Goal: Transaction & Acquisition: Purchase product/service

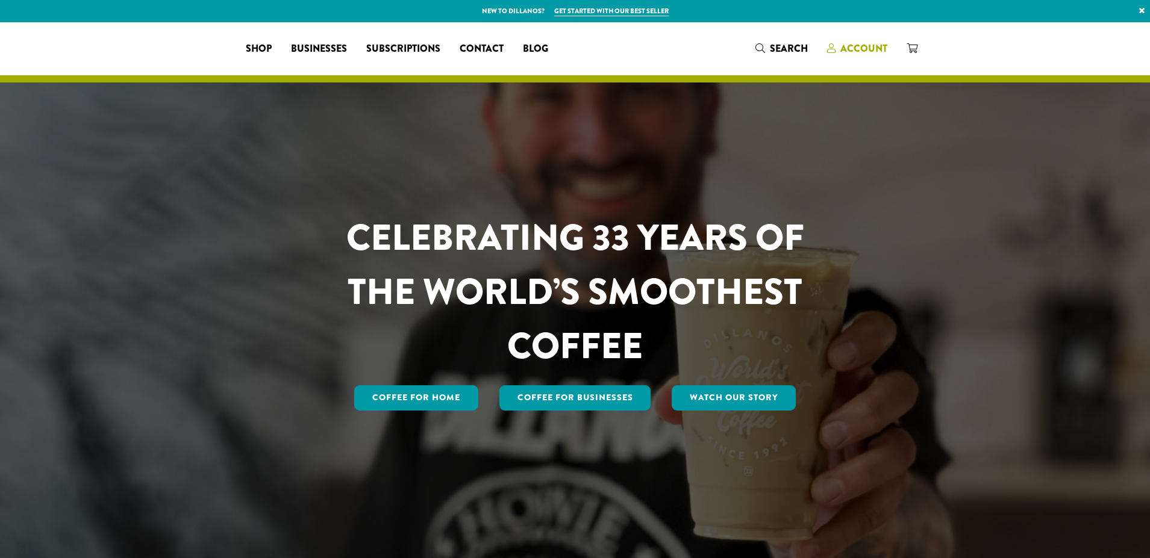
click at [859, 43] on span "Account" at bounding box center [863, 49] width 47 height 14
click at [862, 42] on span "Account" at bounding box center [863, 49] width 47 height 14
click at [866, 49] on span "Account" at bounding box center [863, 49] width 47 height 14
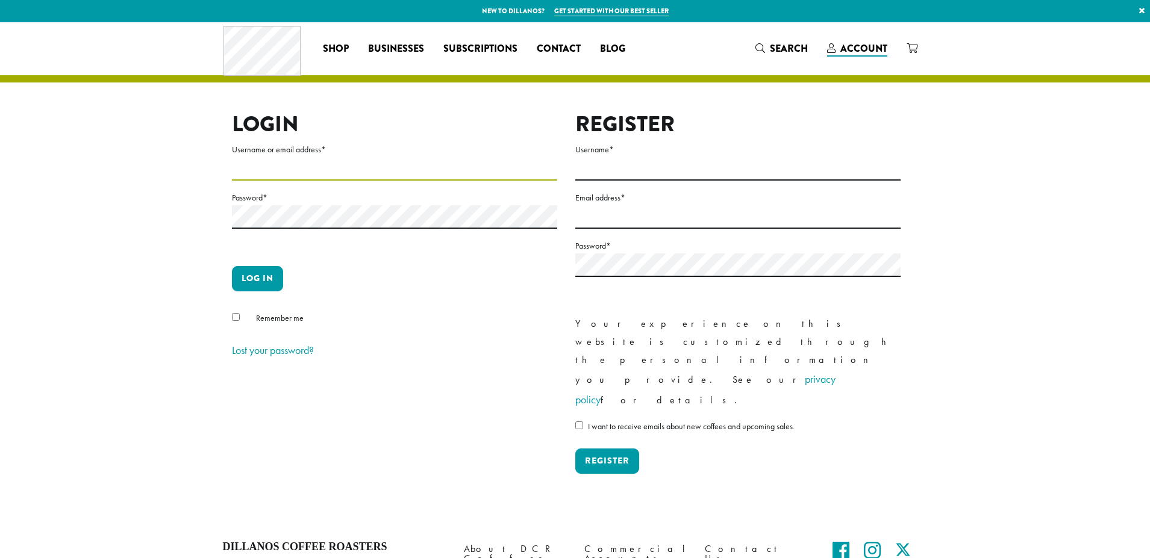
click at [360, 170] on input "Username or email address *" at bounding box center [394, 168] width 325 height 23
type input "*"
type input "**********"
click at [268, 280] on button "Log in" at bounding box center [257, 278] width 51 height 25
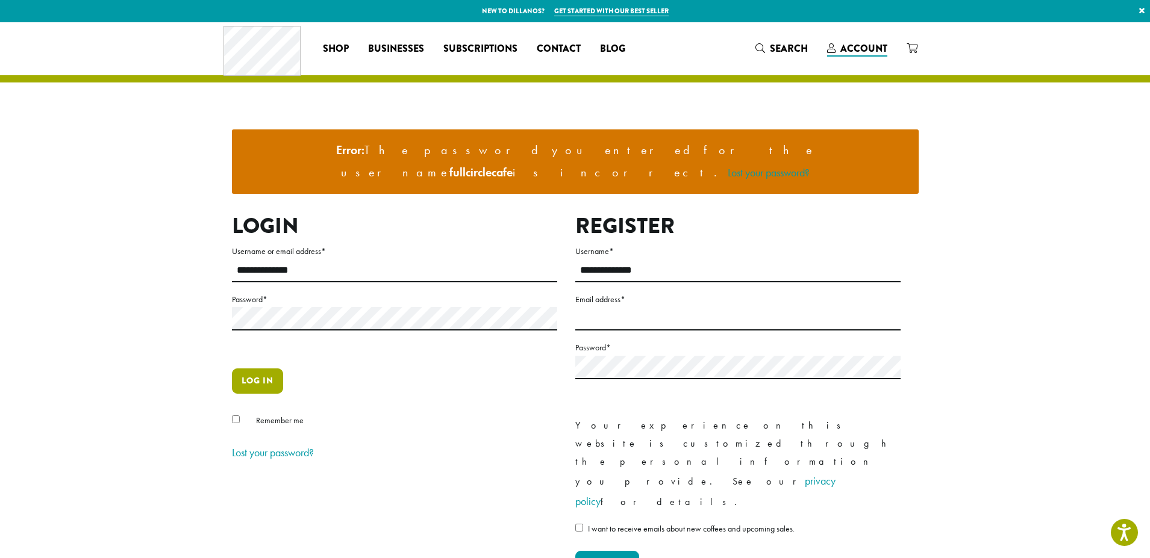
click at [245, 369] on button "Log in" at bounding box center [257, 381] width 51 height 25
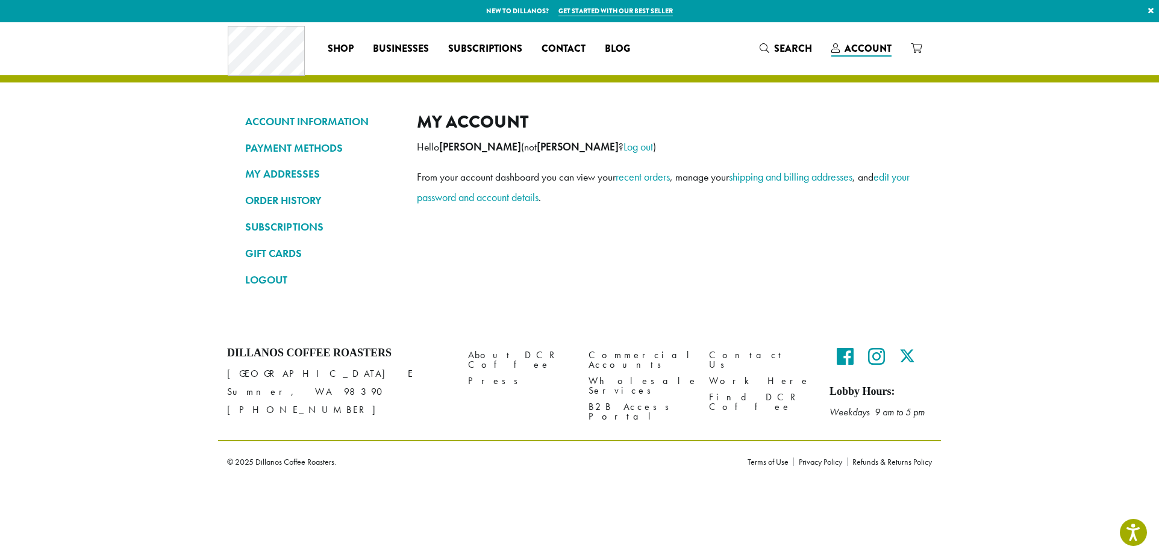
click at [246, 357] on h4 "Dillanos Coffee Roasters" at bounding box center [338, 353] width 223 height 13
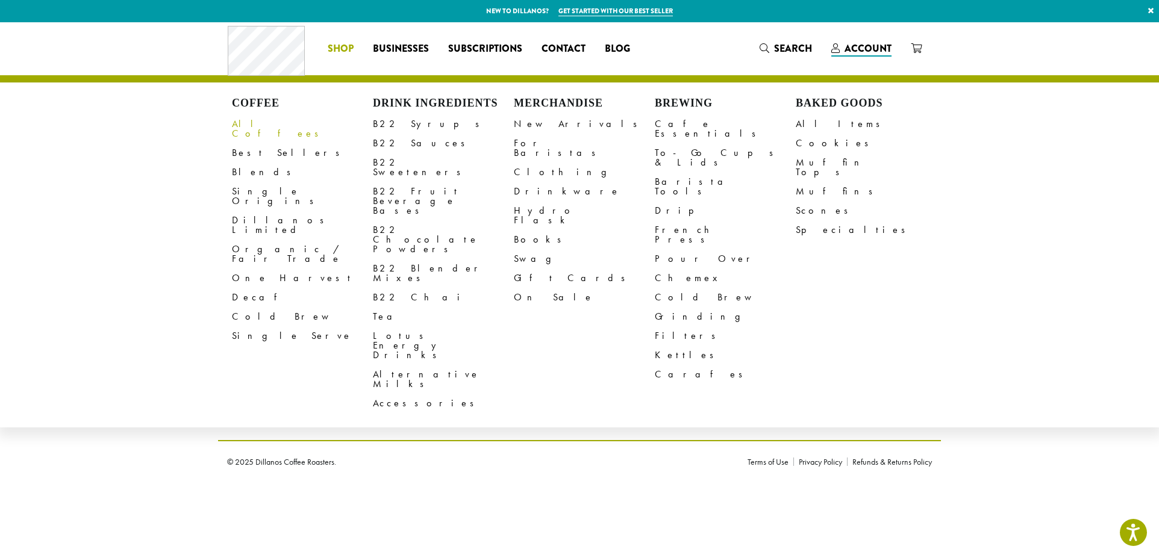
click at [248, 125] on link "All Coffees" at bounding box center [302, 128] width 141 height 29
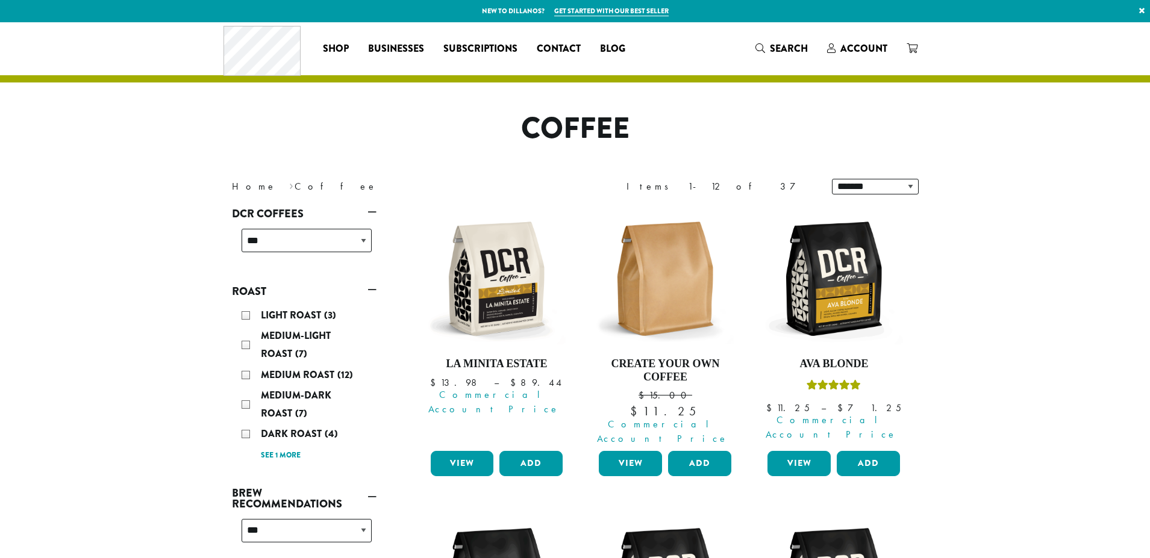
scroll to position [241, 0]
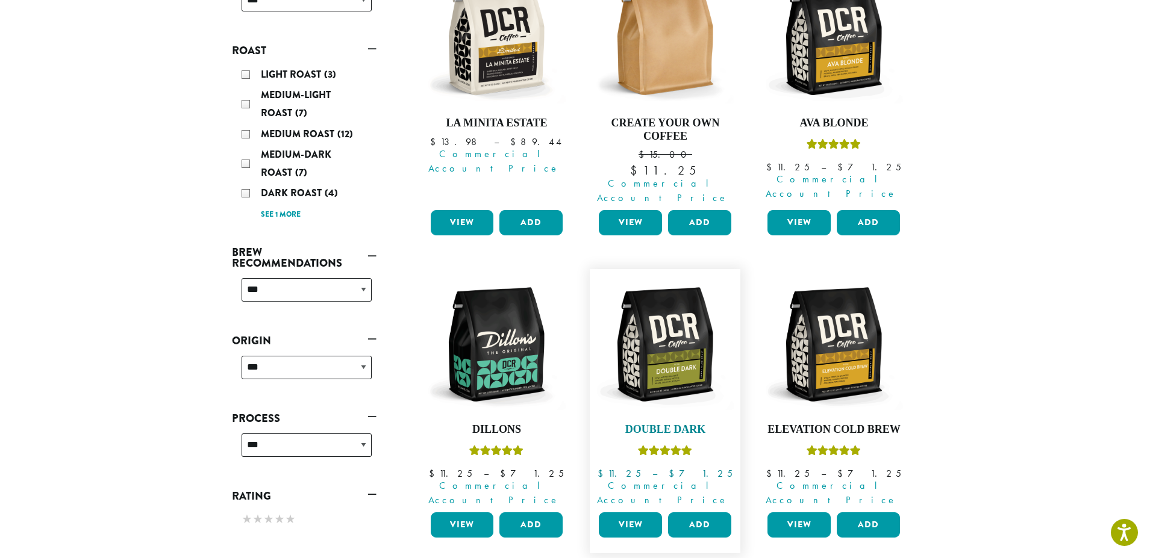
click at [665, 364] on img at bounding box center [665, 344] width 139 height 139
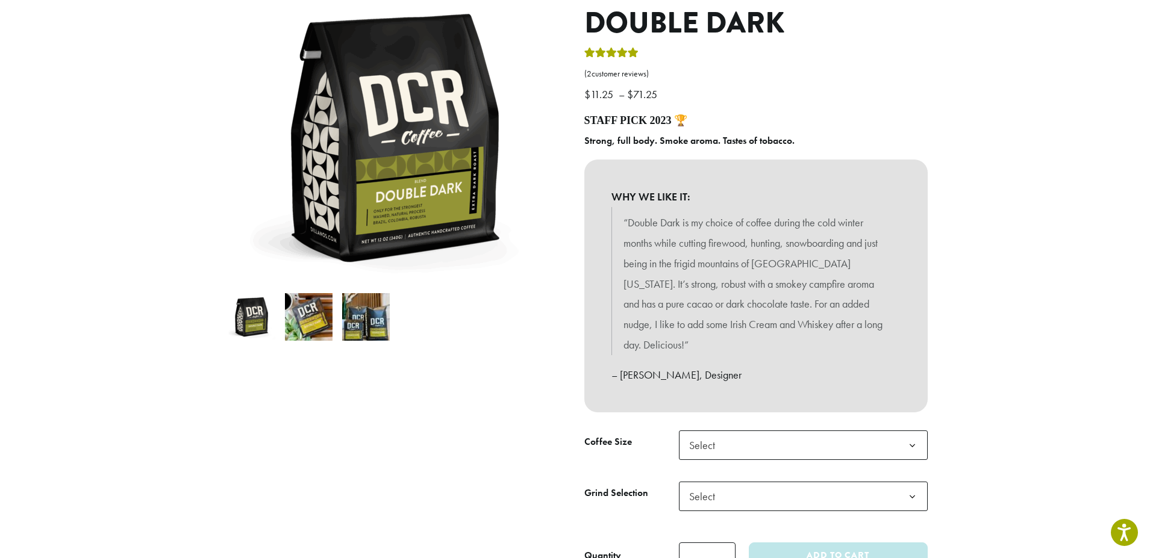
scroll to position [181, 0]
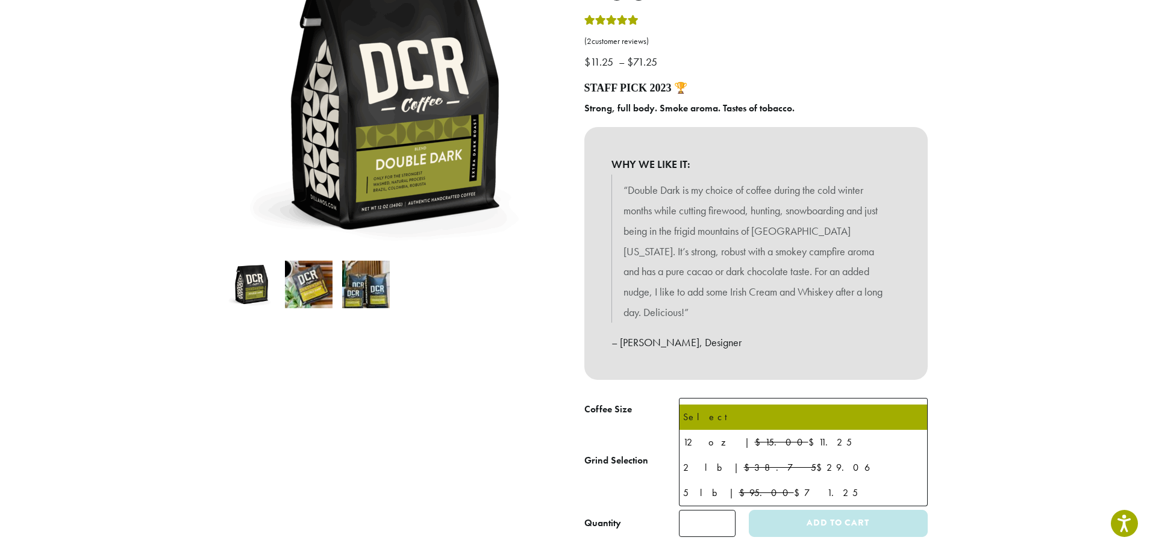
click at [914, 399] on b at bounding box center [913, 414] width 30 height 30
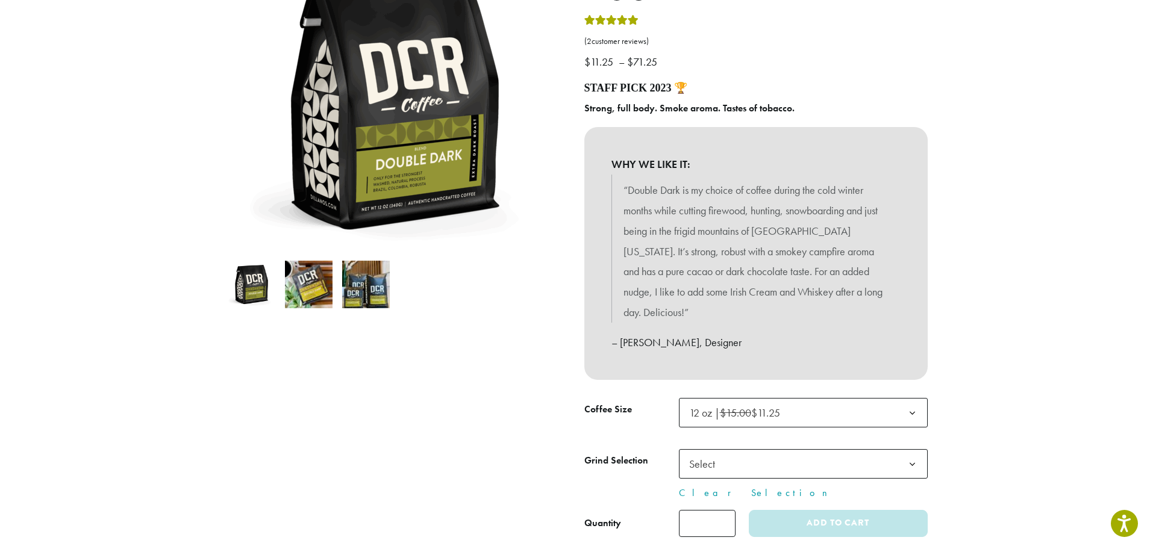
click at [910, 450] on b at bounding box center [913, 465] width 30 height 30
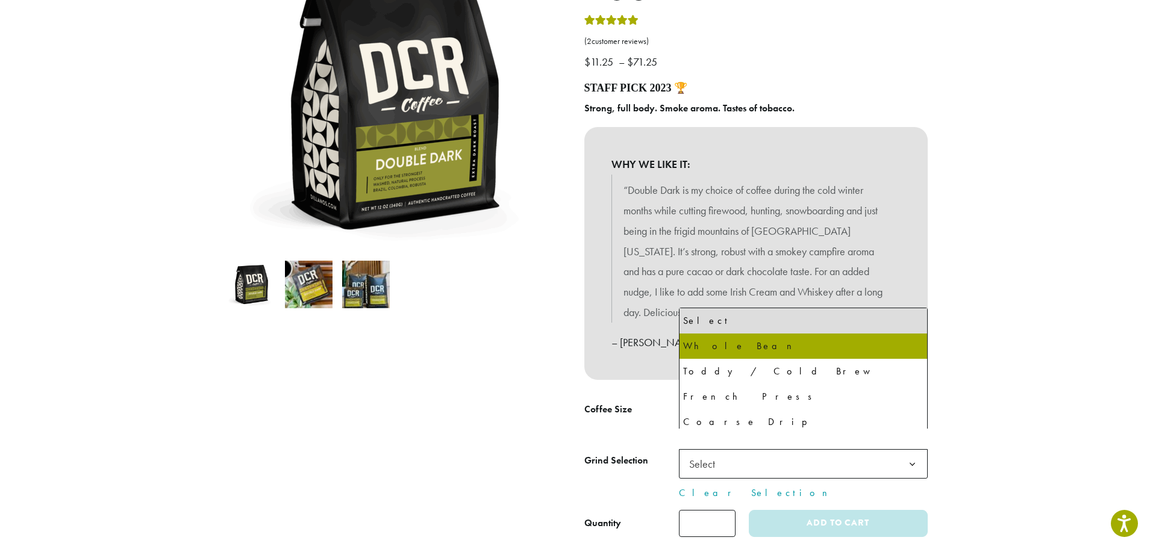
select select "*********"
select select "**********"
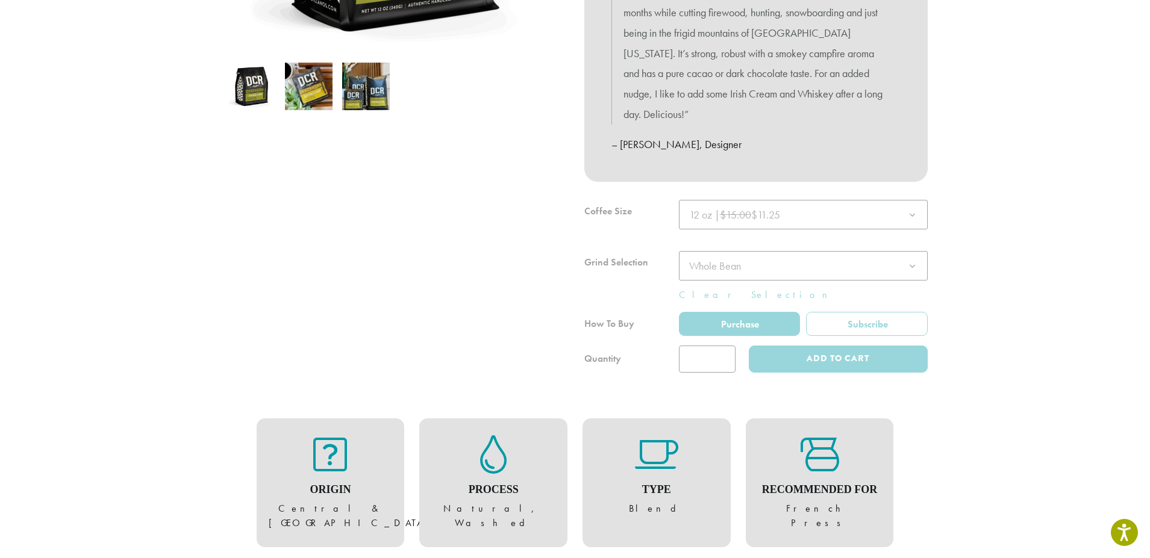
scroll to position [422, 0]
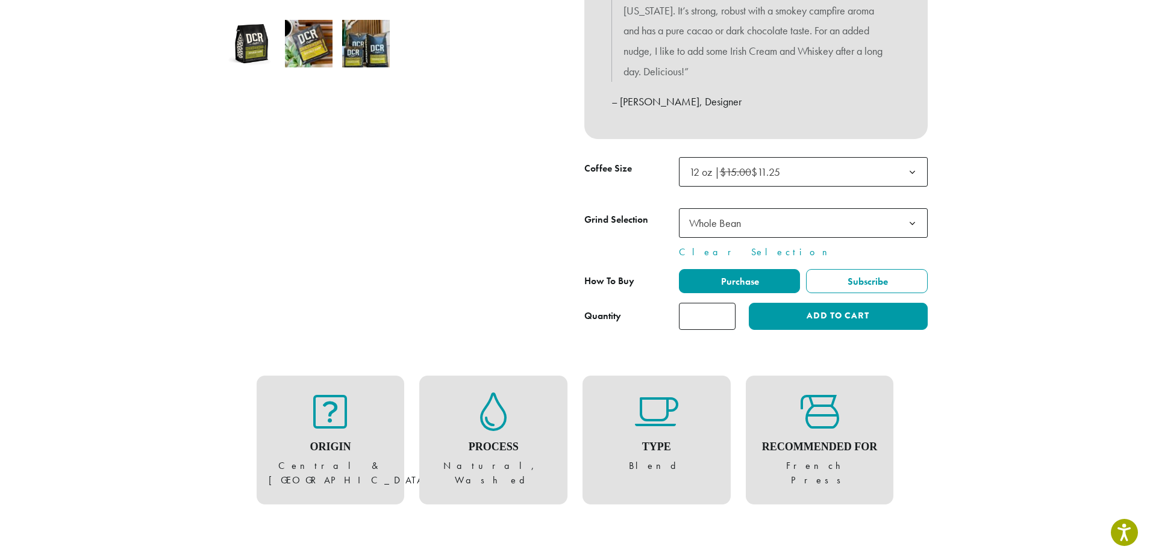
click at [723, 303] on input "*" at bounding box center [707, 316] width 57 height 27
type input "*"
click at [723, 303] on input "*" at bounding box center [707, 316] width 57 height 27
click at [762, 303] on button "Add to cart" at bounding box center [838, 316] width 178 height 27
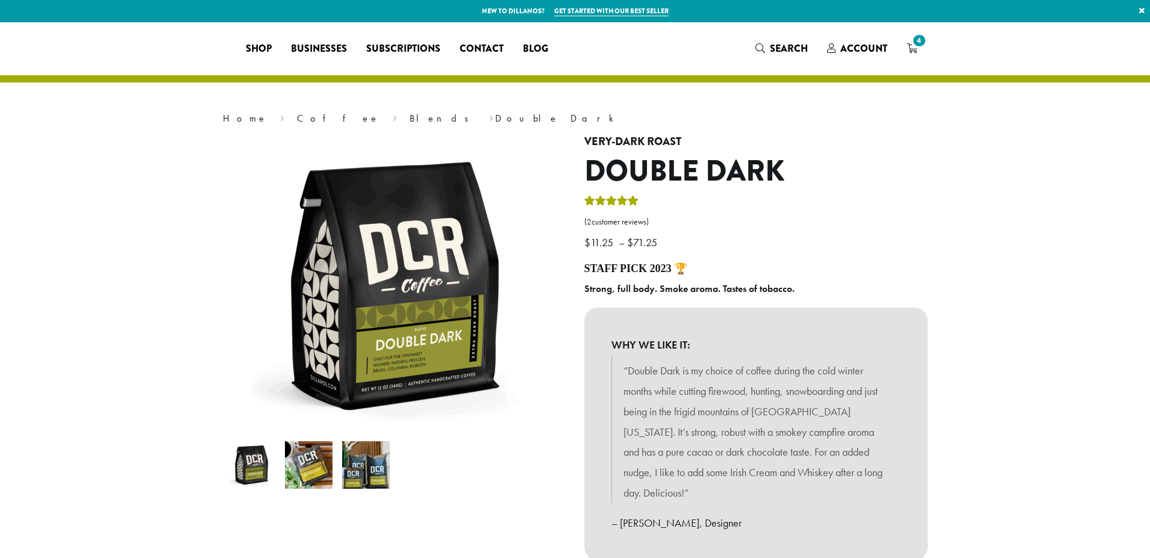
select select "*********"
select select "**********"
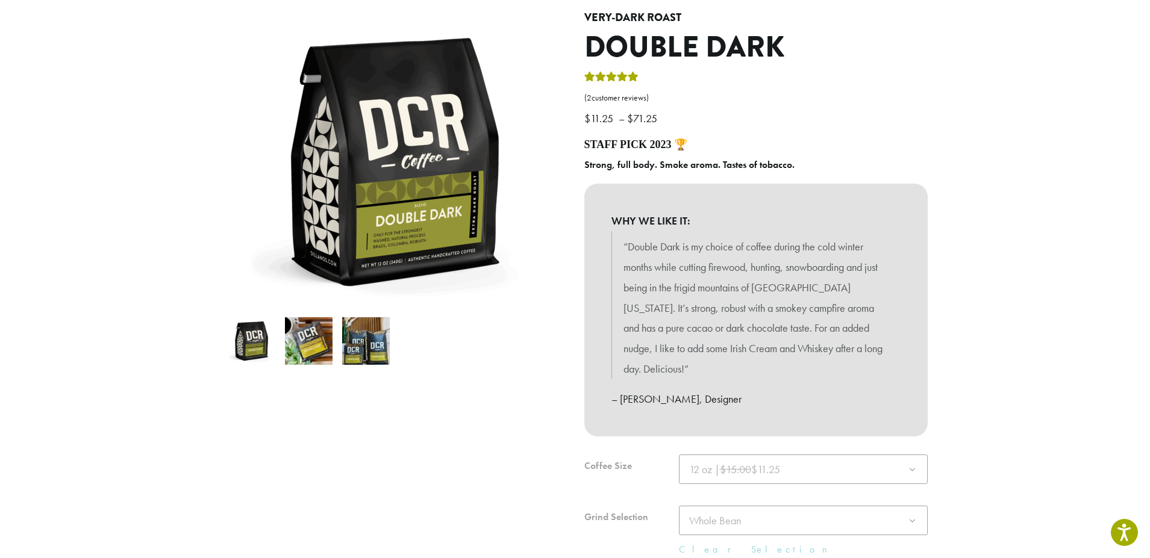
scroll to position [120, 0]
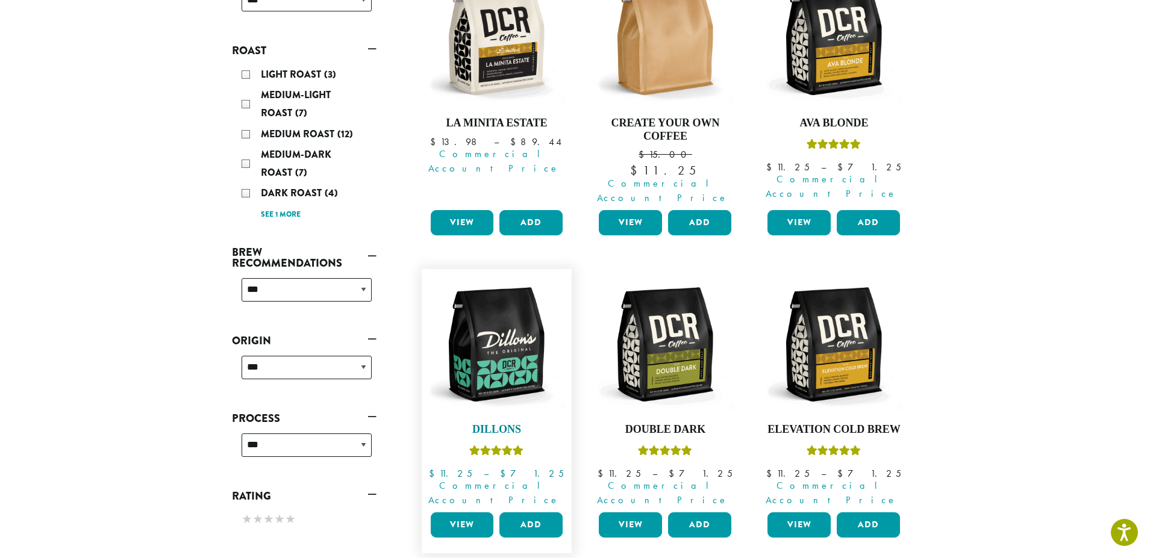
click at [495, 379] on img at bounding box center [496, 344] width 139 height 139
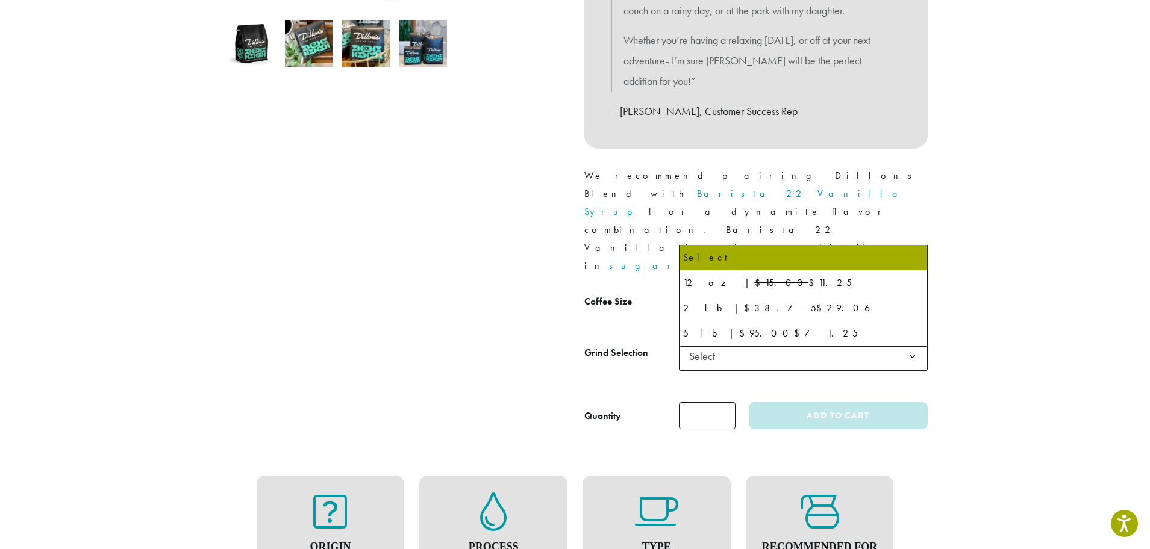
click at [910, 291] on b at bounding box center [913, 306] width 30 height 30
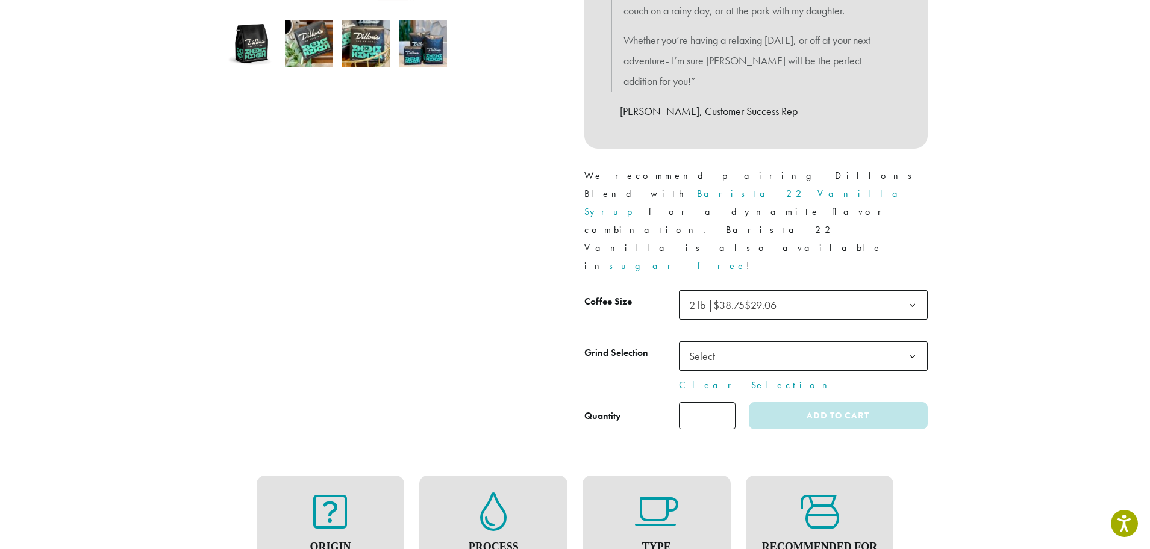
click at [913, 342] on b at bounding box center [913, 357] width 30 height 30
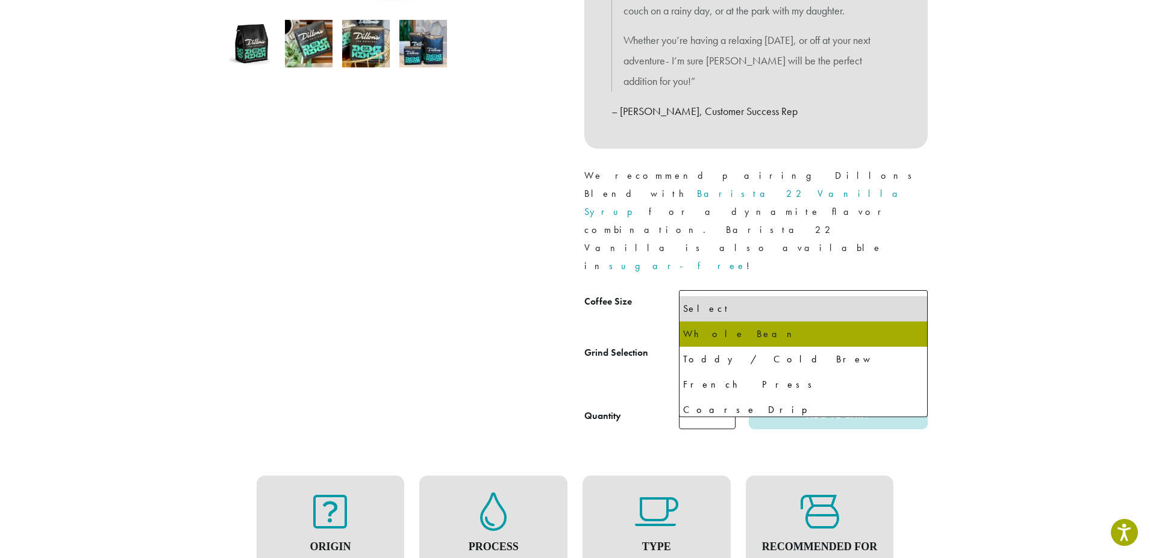
select select "**********"
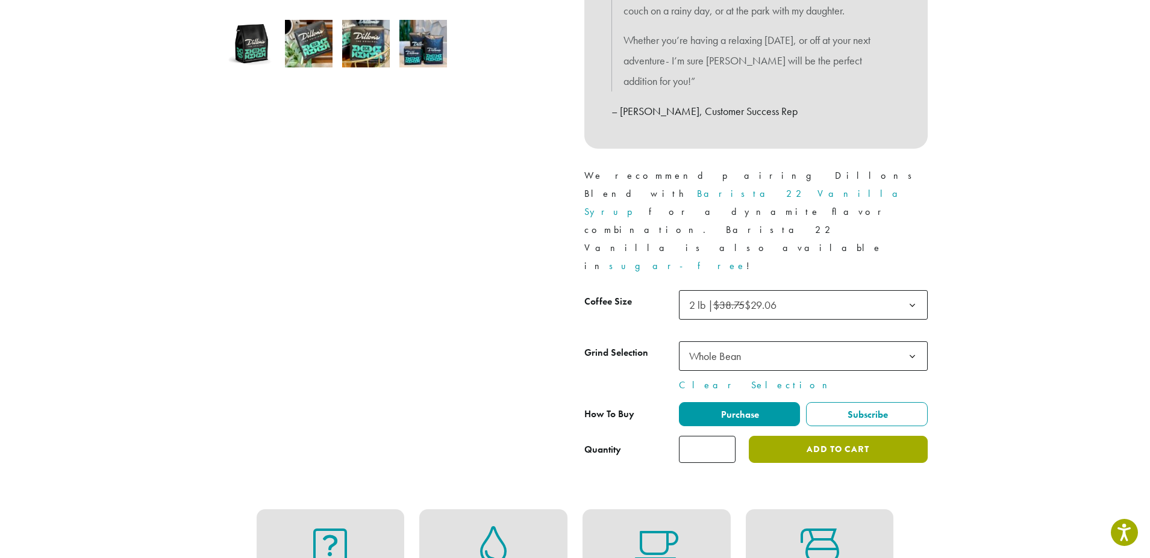
click at [829, 436] on button "Add to cart" at bounding box center [838, 449] width 178 height 27
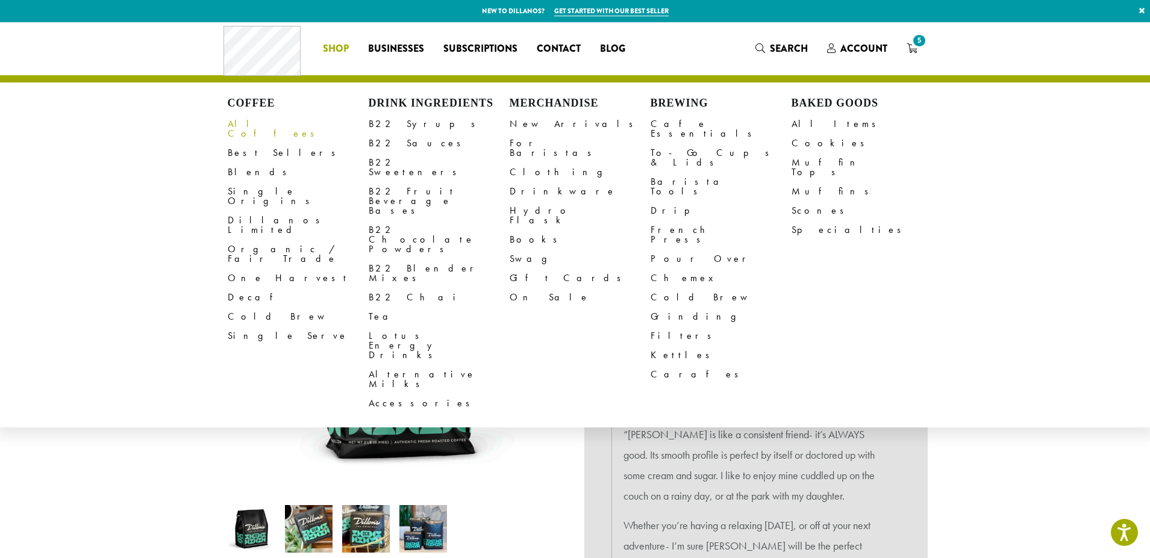
click at [254, 124] on link "All Coffees" at bounding box center [298, 128] width 141 height 29
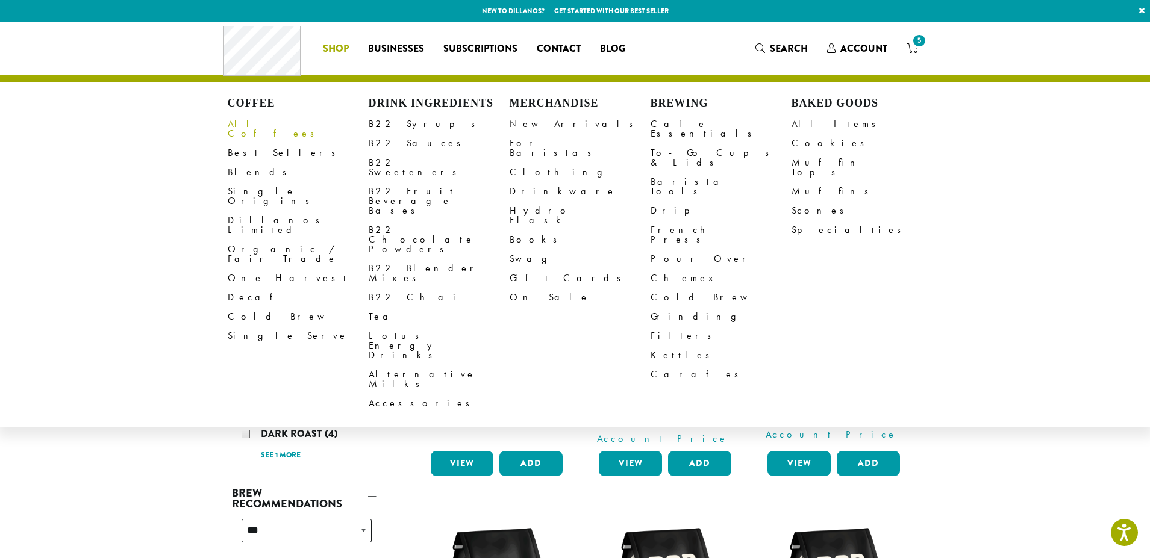
click at [248, 125] on link "All Coffees" at bounding box center [298, 128] width 141 height 29
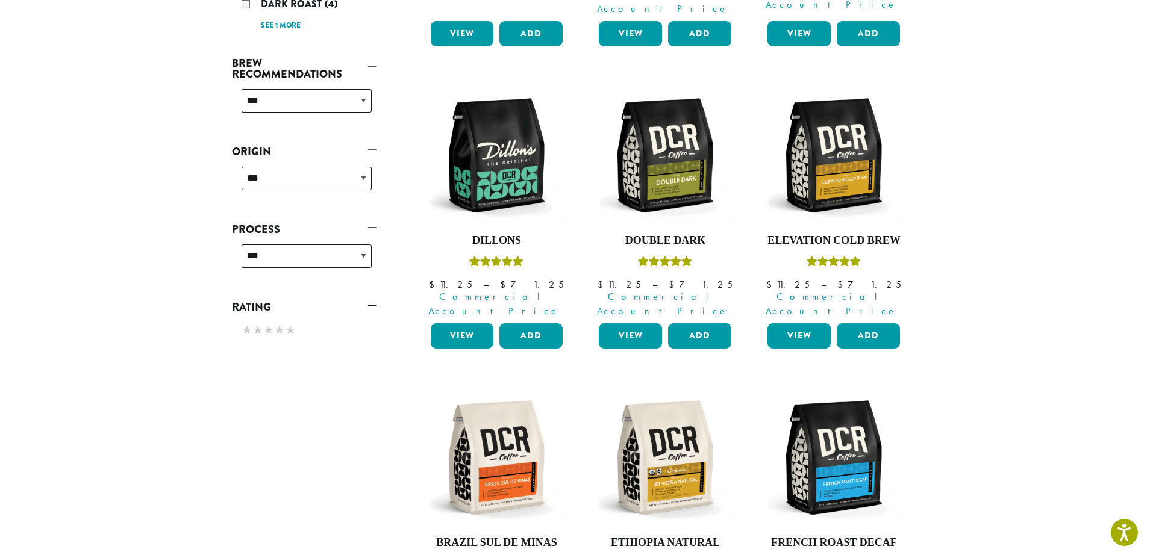
scroll to position [482, 0]
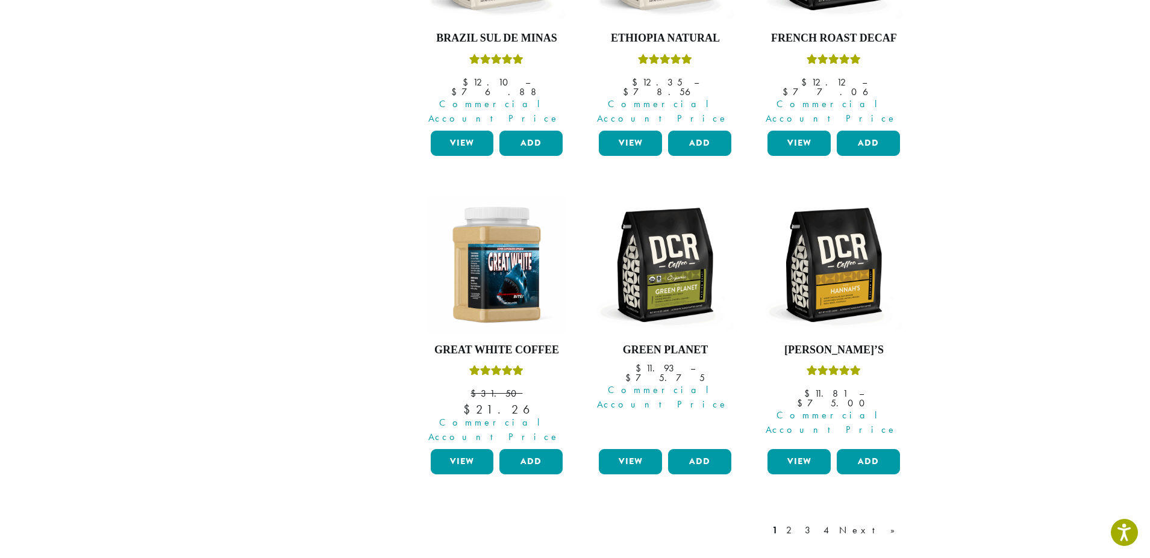
scroll to position [1063, 0]
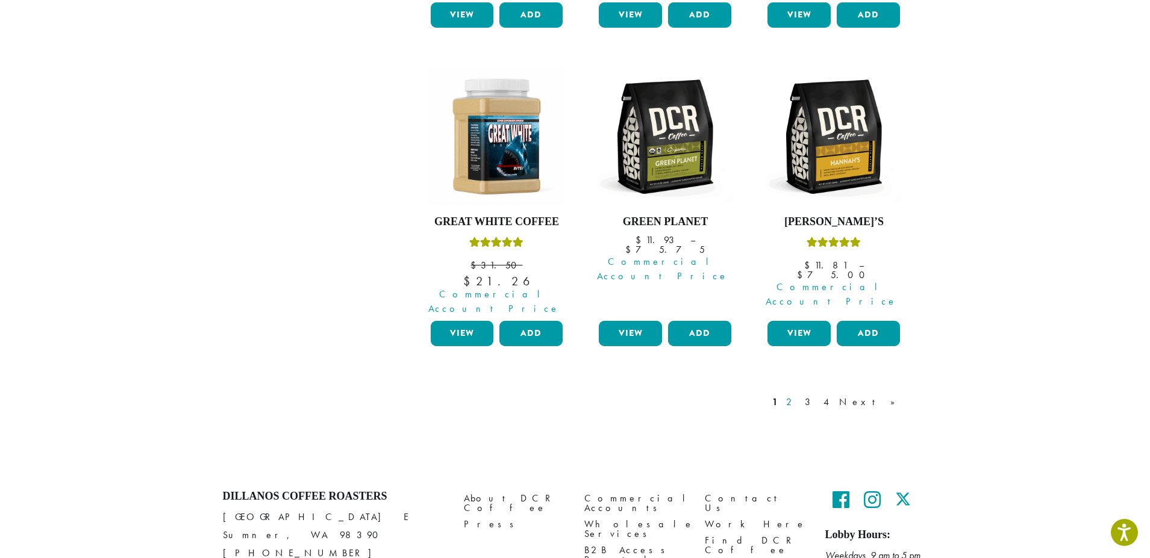
click at [799, 395] on link "2" at bounding box center [791, 402] width 15 height 14
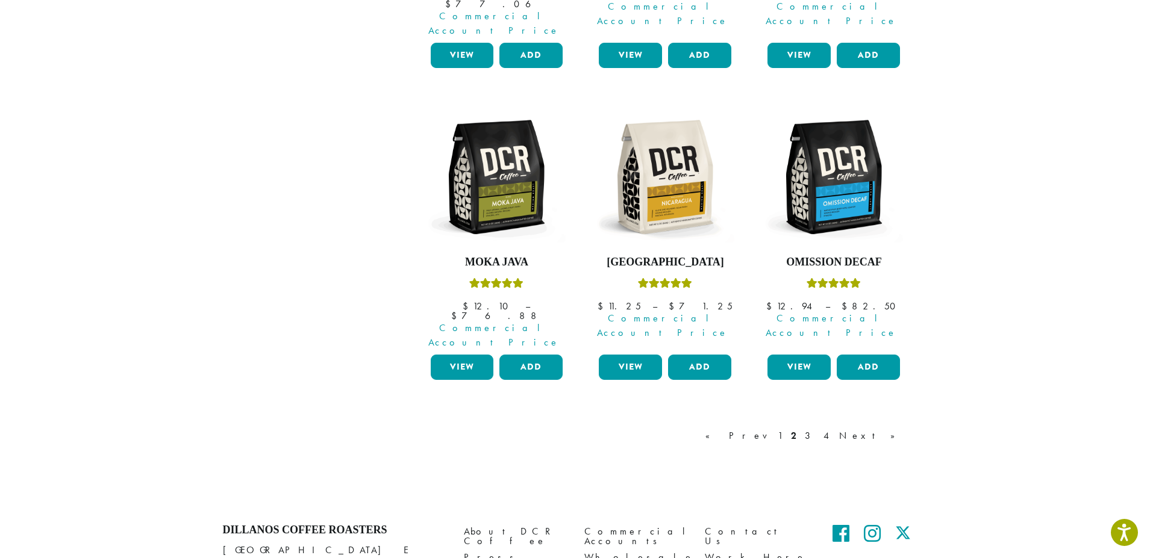
scroll to position [1038, 0]
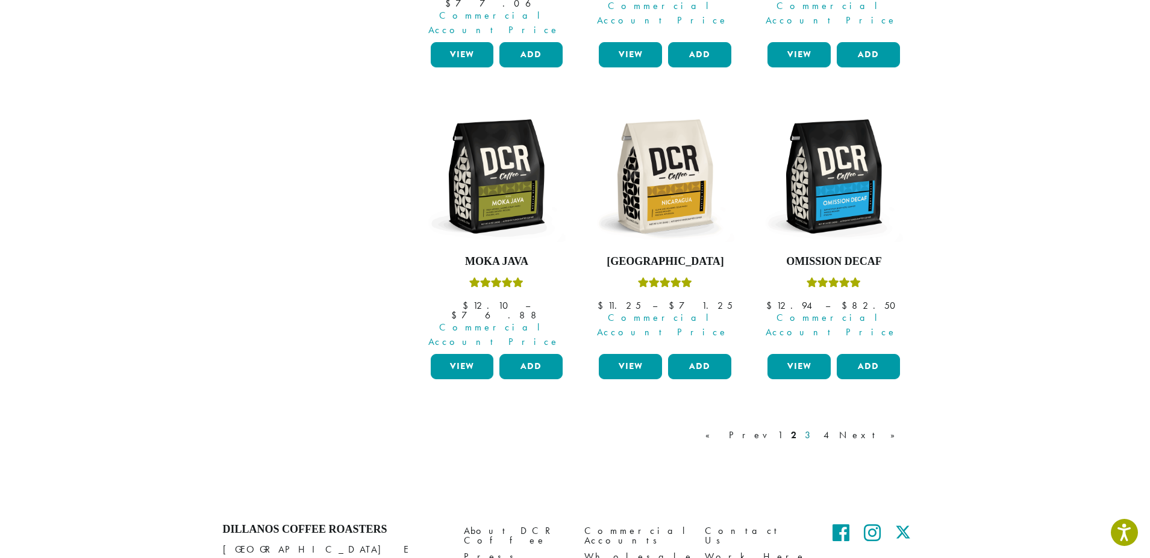
click at [817, 428] on link "3" at bounding box center [809, 435] width 15 height 14
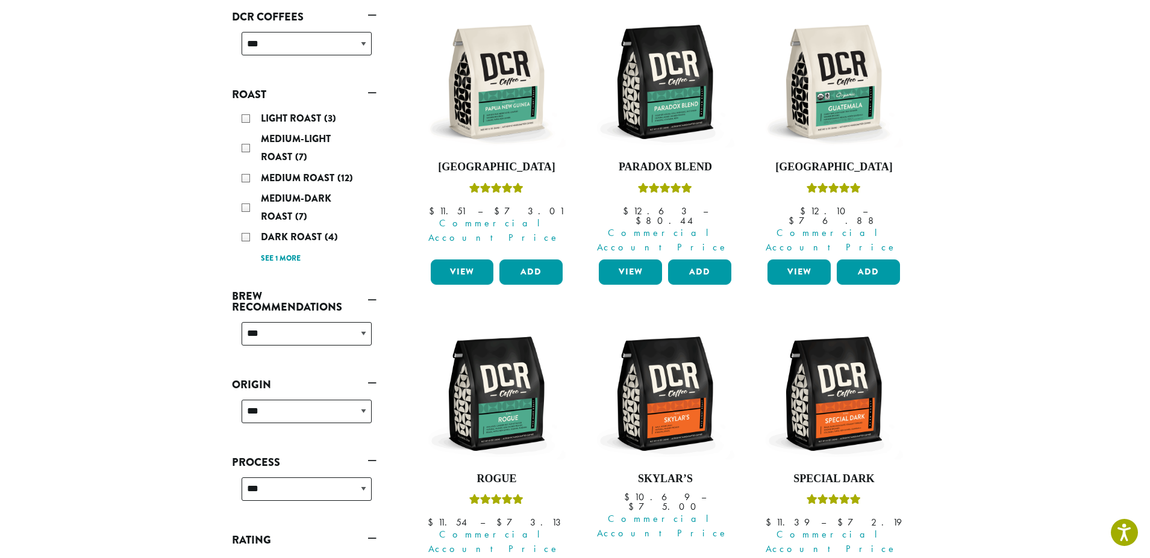
scroll to position [255, 0]
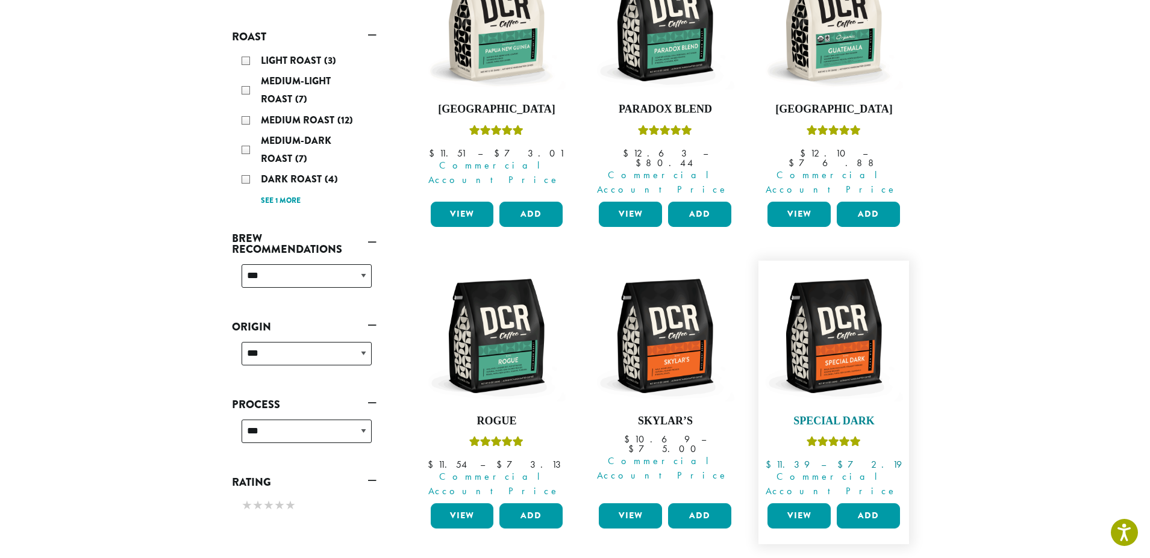
click at [852, 332] on img at bounding box center [833, 336] width 139 height 139
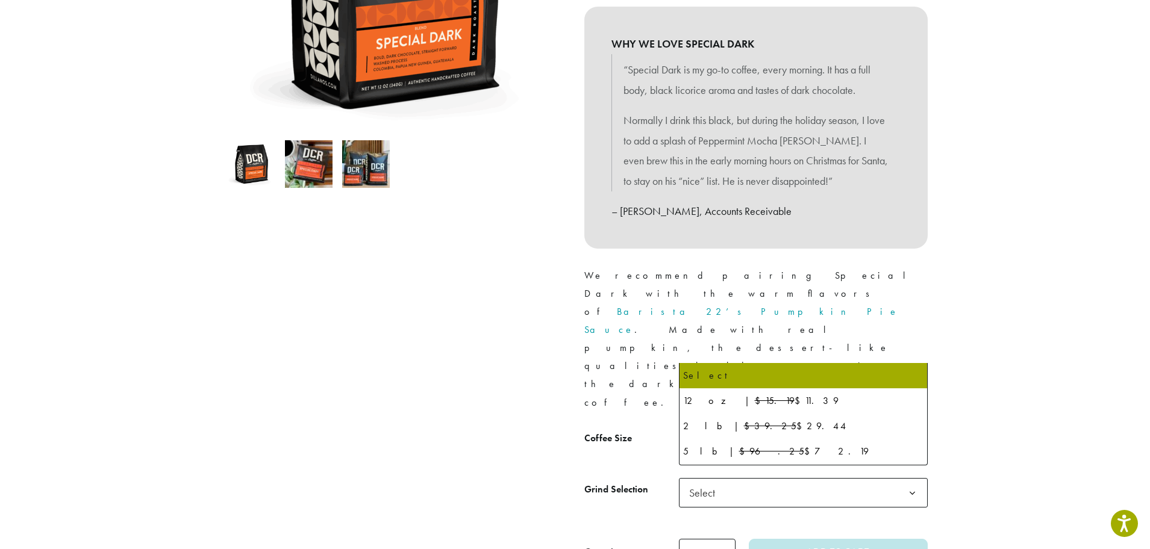
click at [913, 428] on b at bounding box center [913, 443] width 30 height 30
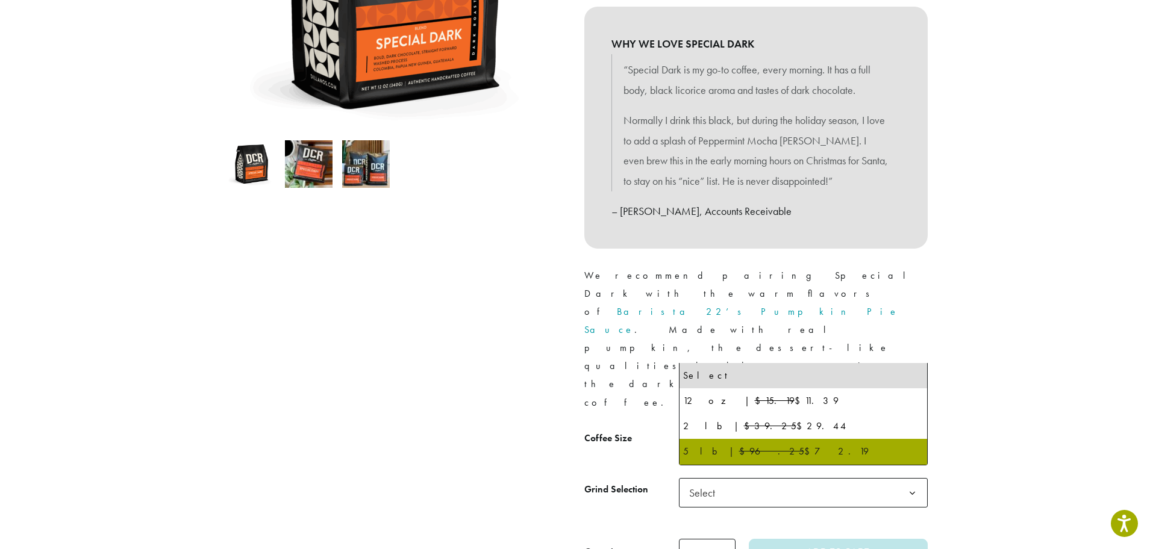
select select "**********"
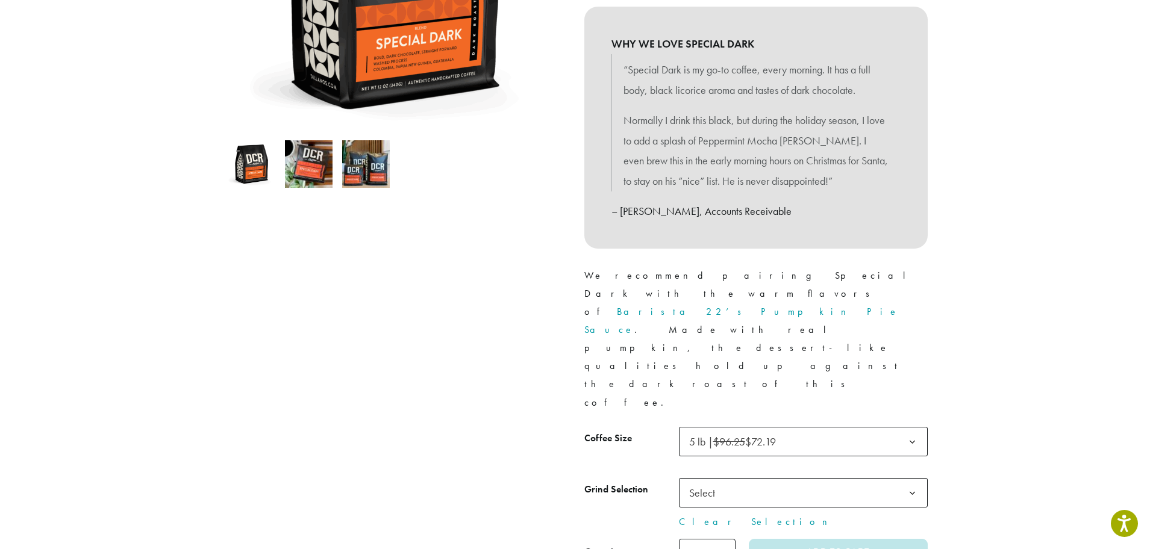
click at [912, 479] on b at bounding box center [913, 494] width 30 height 30
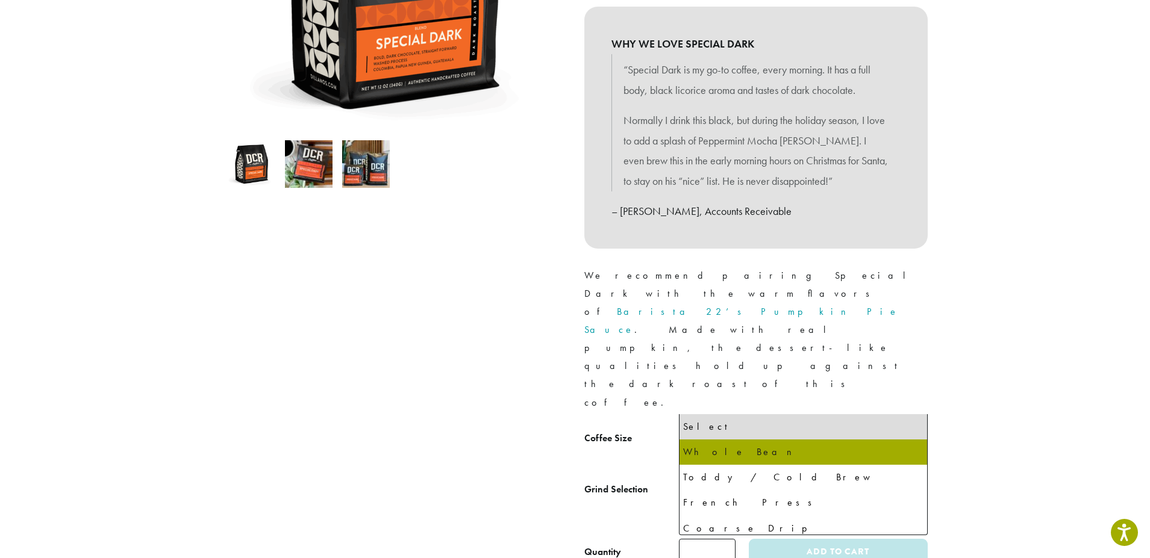
select select "**********"
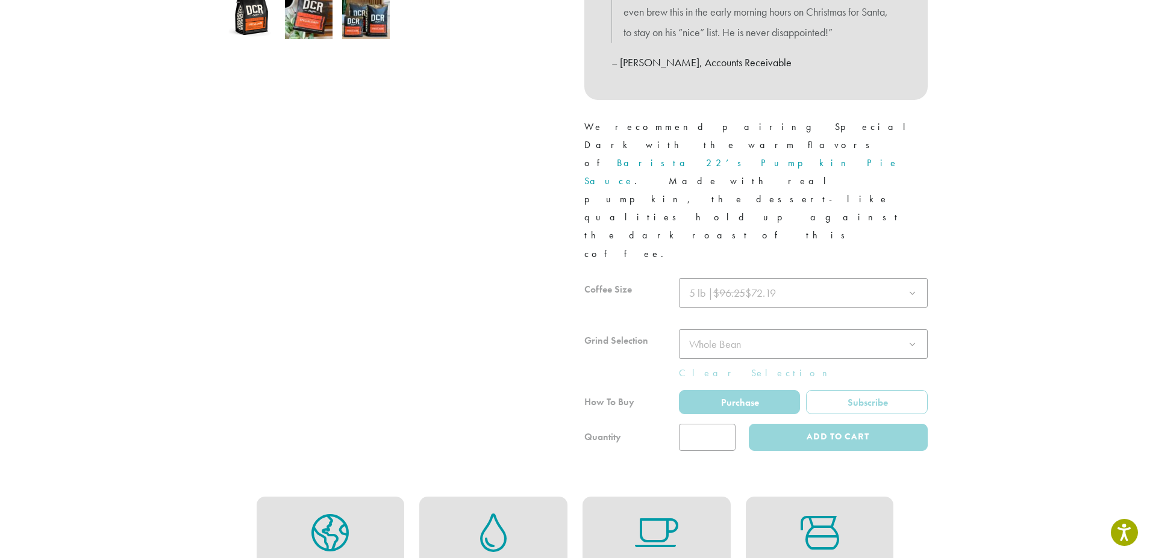
scroll to position [482, 0]
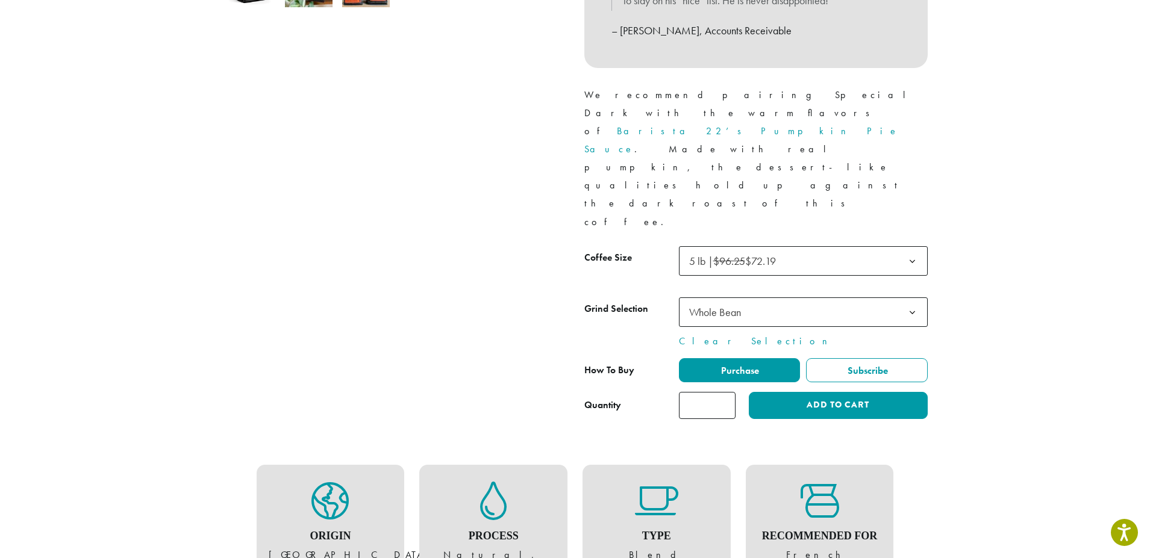
type input "*"
click at [725, 392] on input "*" at bounding box center [707, 405] width 57 height 27
click at [769, 392] on button "Add to cart" at bounding box center [838, 405] width 178 height 27
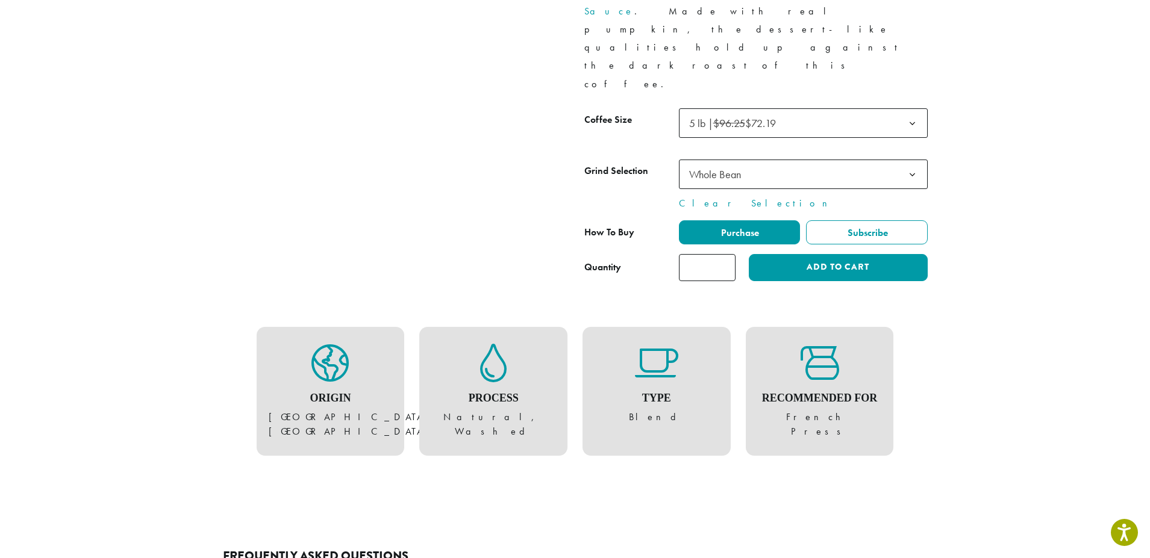
scroll to position [599, 0]
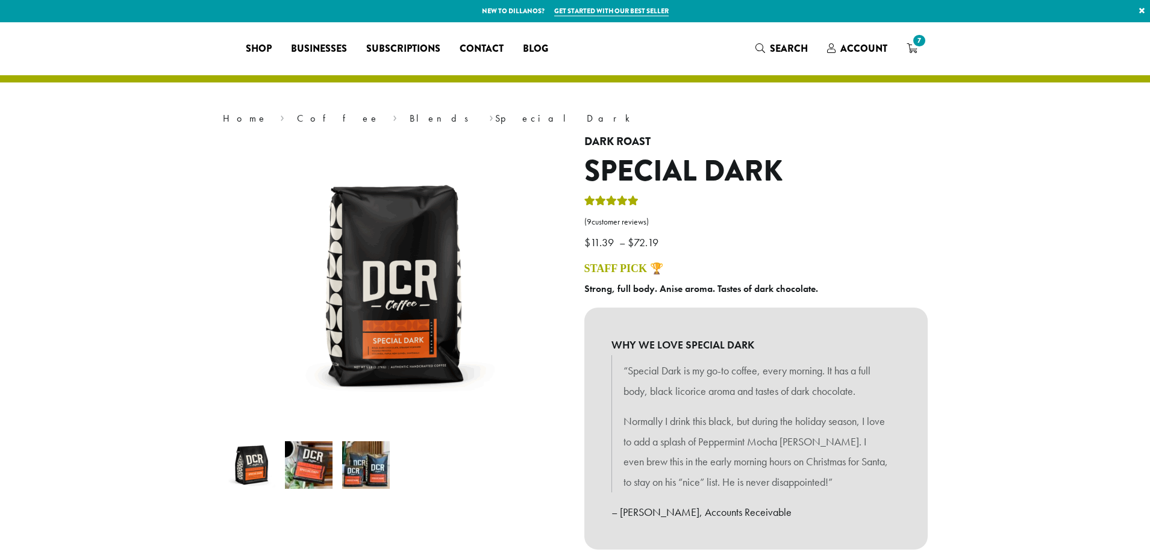
select select "**********"
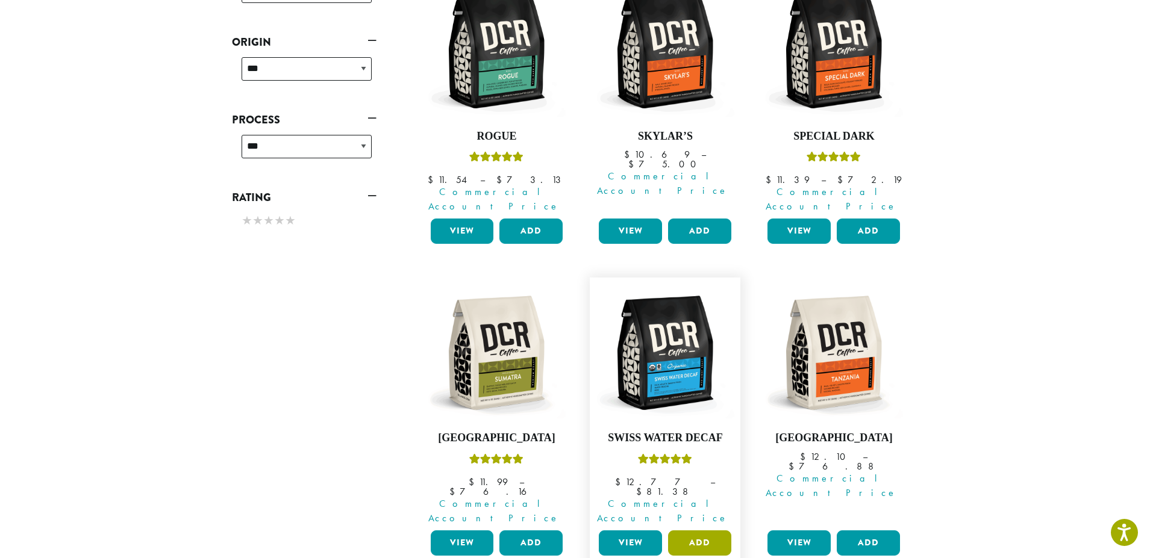
scroll to position [616, 0]
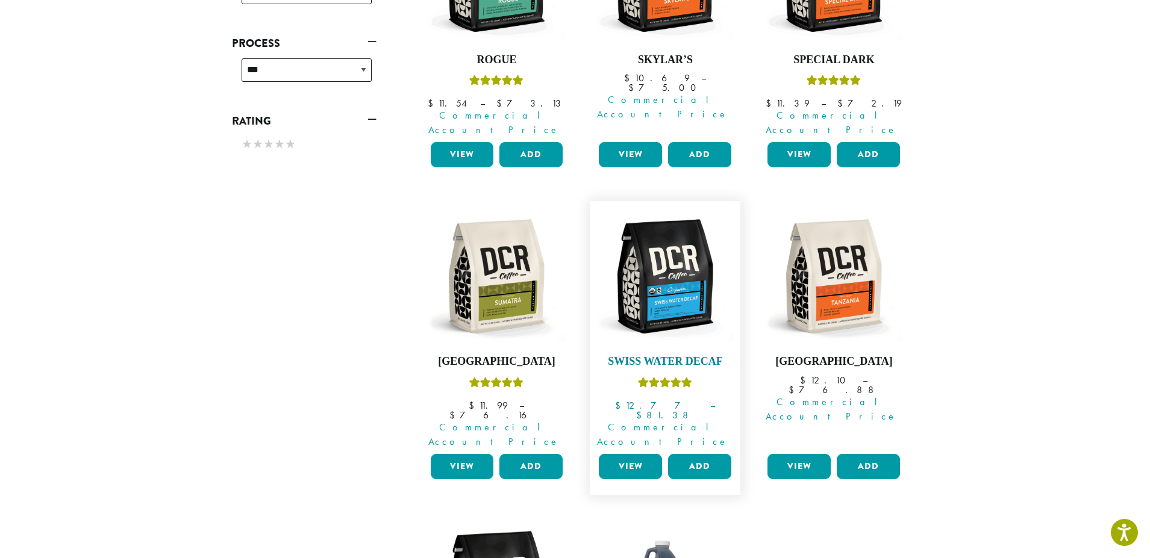
click at [667, 307] on img at bounding box center [665, 276] width 139 height 139
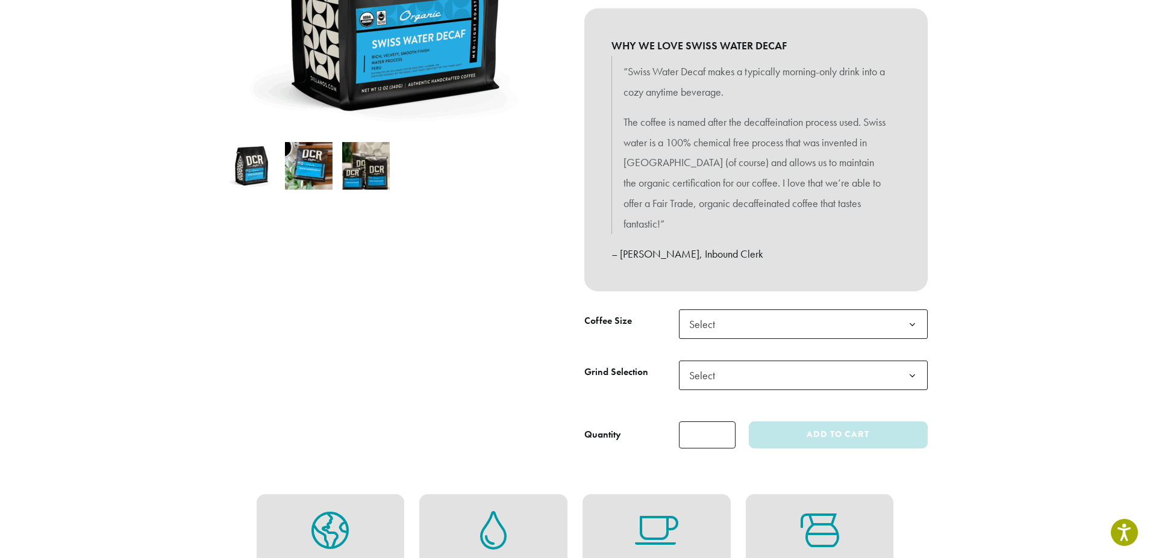
scroll to position [301, 0]
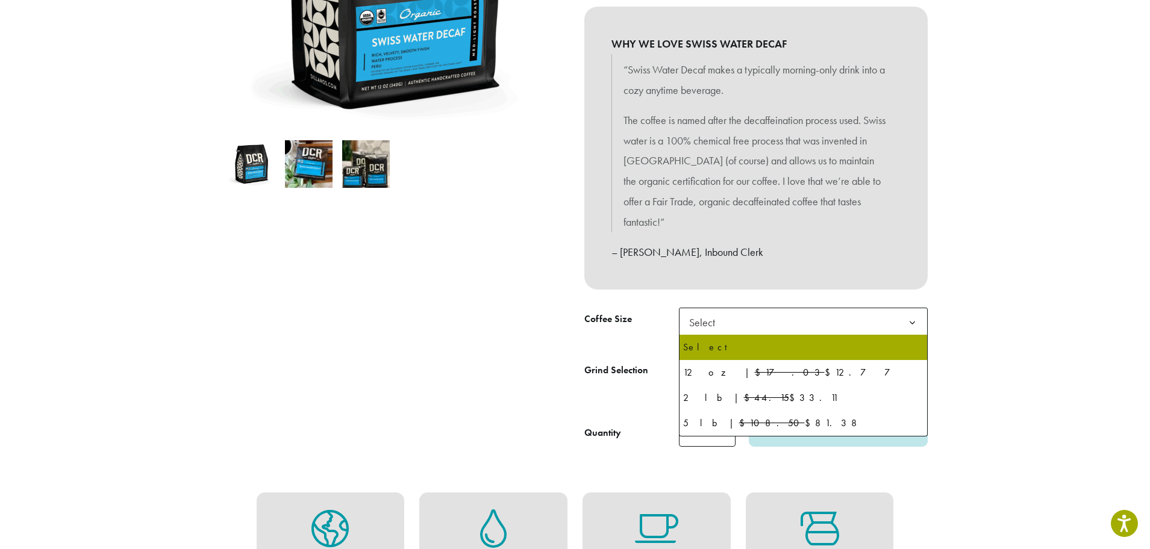
click at [914, 325] on b at bounding box center [913, 323] width 30 height 30
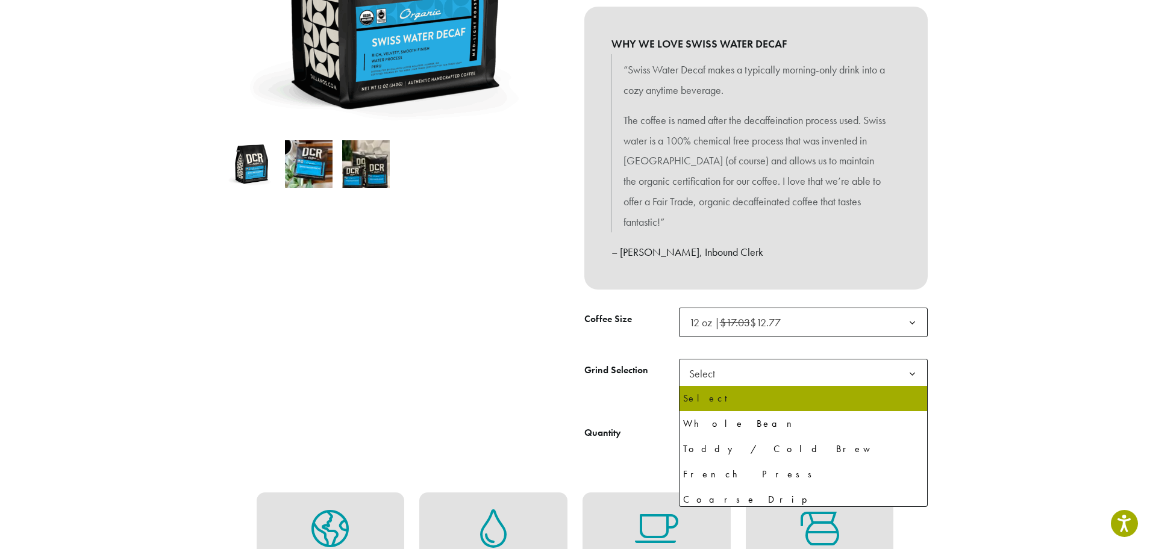
click at [911, 374] on b at bounding box center [913, 375] width 30 height 30
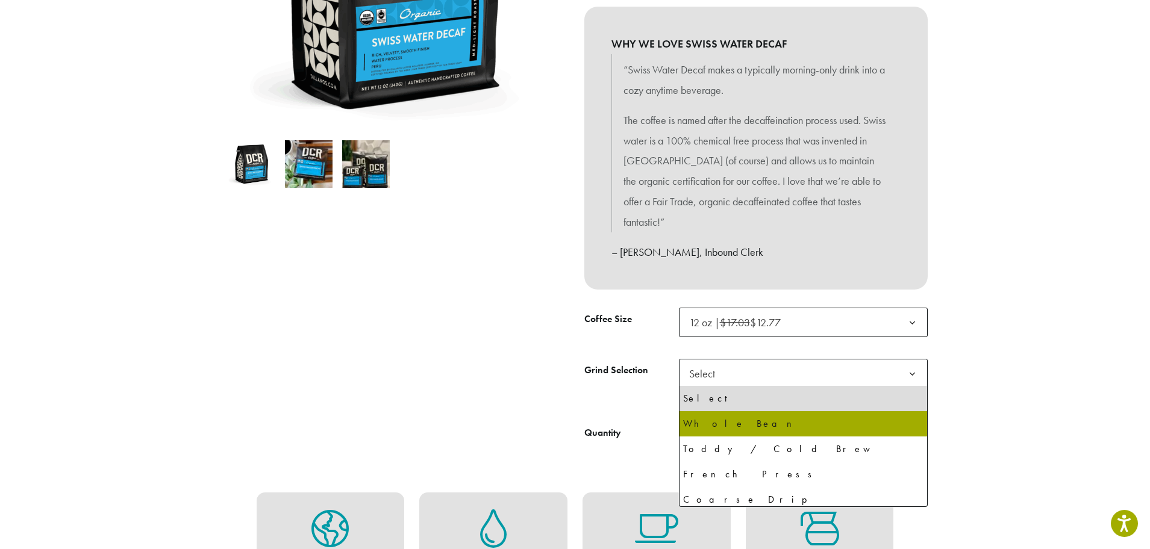
select select "*********"
select select "**********"
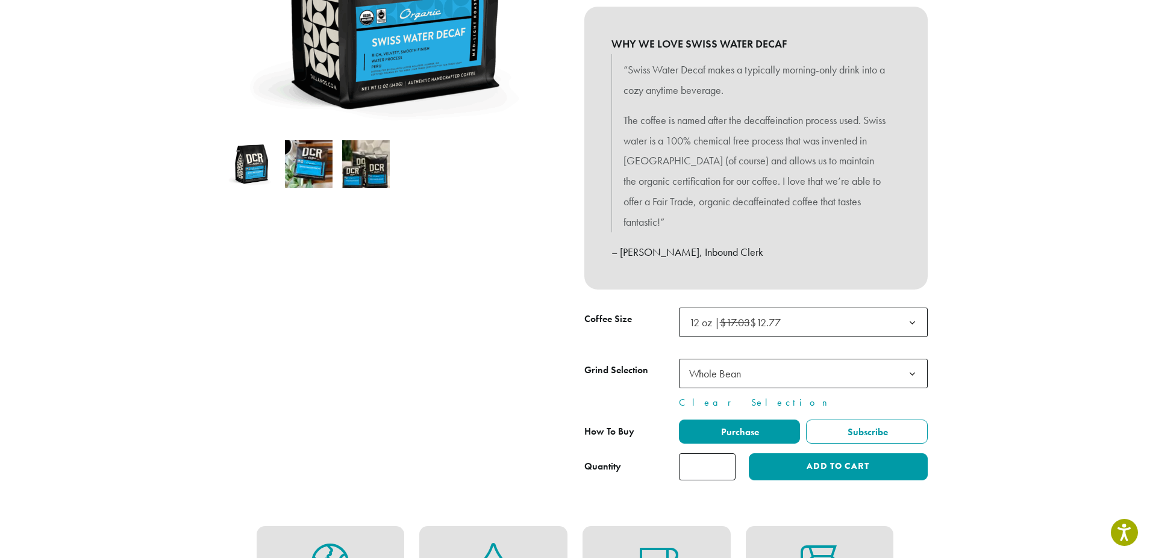
click at [726, 463] on input "*" at bounding box center [707, 467] width 57 height 27
type input "*"
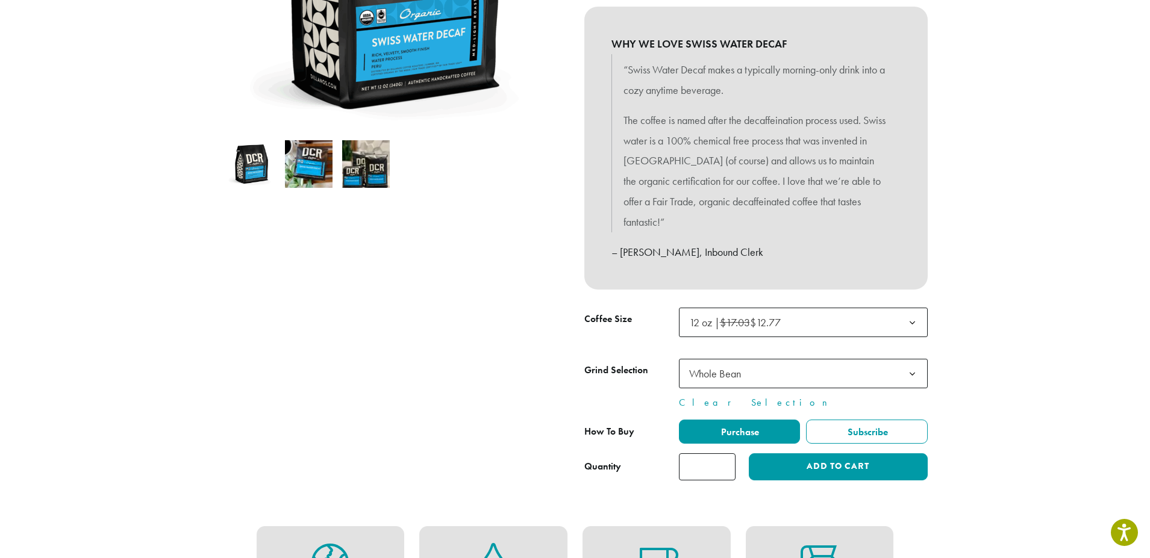
click at [726, 463] on input "*" at bounding box center [707, 467] width 57 height 27
click at [779, 474] on button "Add to cart" at bounding box center [838, 467] width 178 height 27
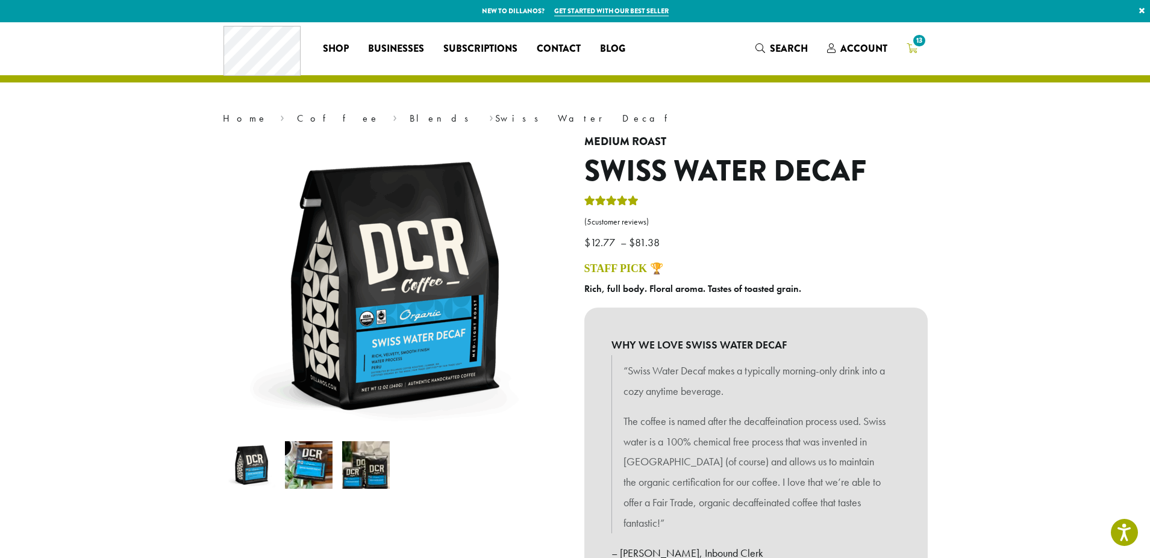
click at [916, 43] on span "13" at bounding box center [919, 41] width 16 height 16
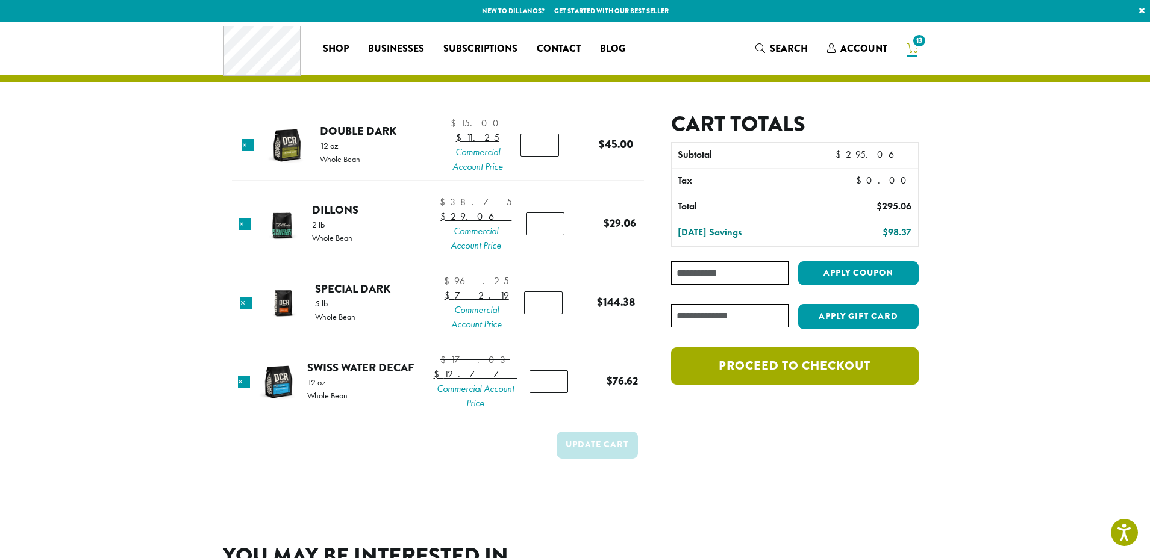
click at [858, 366] on link "Proceed to checkout" at bounding box center [794, 366] width 247 height 37
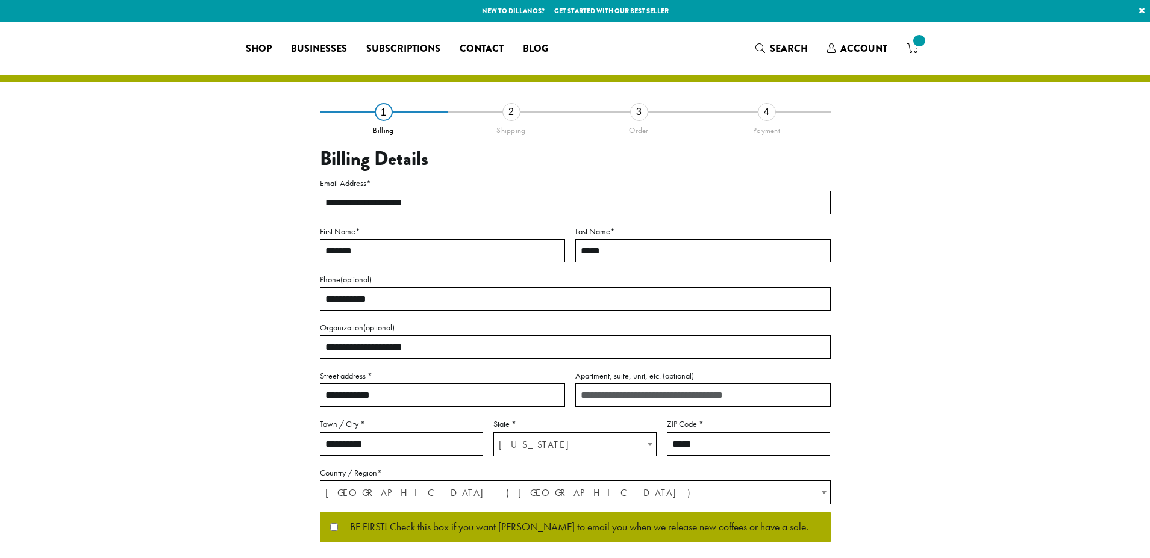
select select "**"
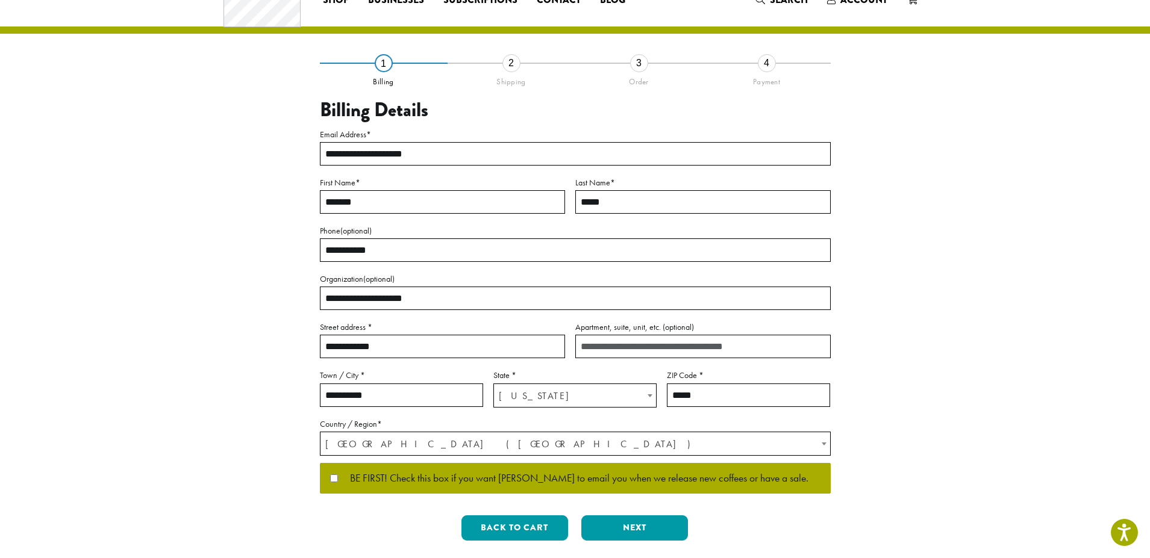
scroll to position [224, 0]
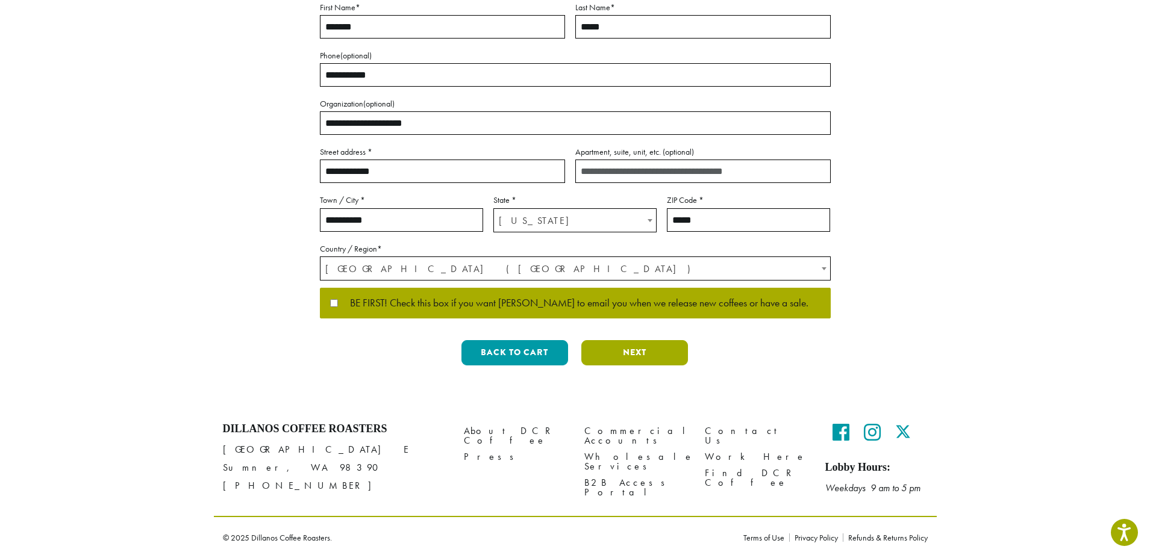
click at [632, 354] on button "Next" at bounding box center [634, 352] width 107 height 25
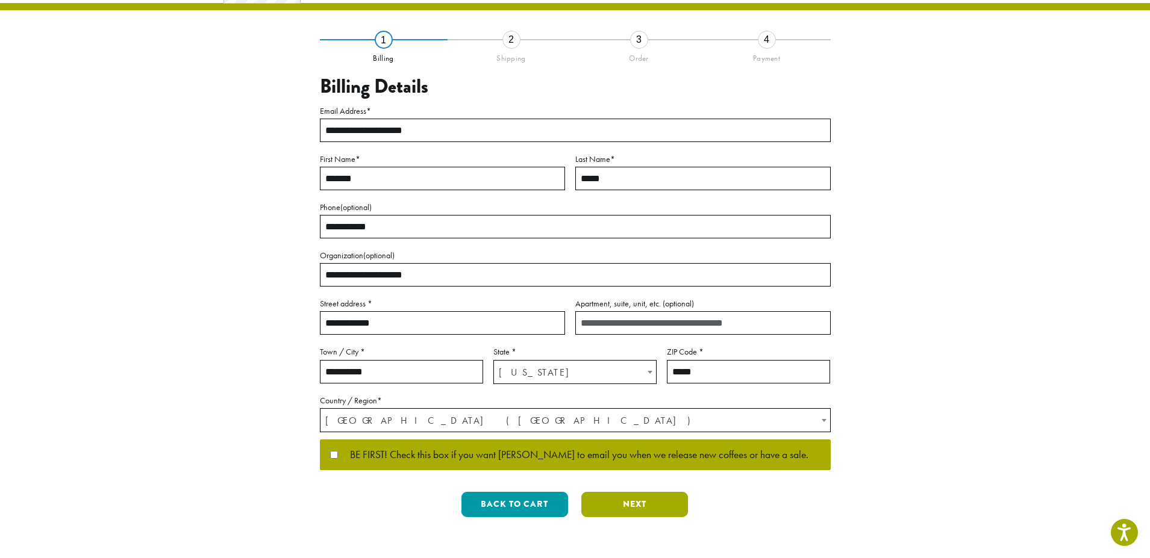
scroll to position [0, 0]
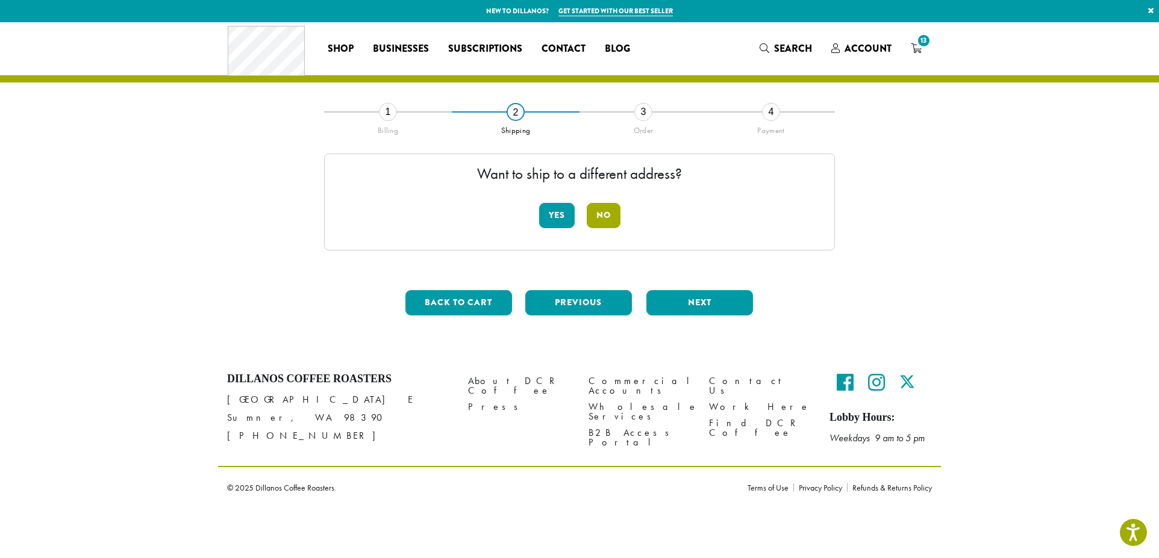
click at [600, 213] on button "No" at bounding box center [604, 215] width 34 height 25
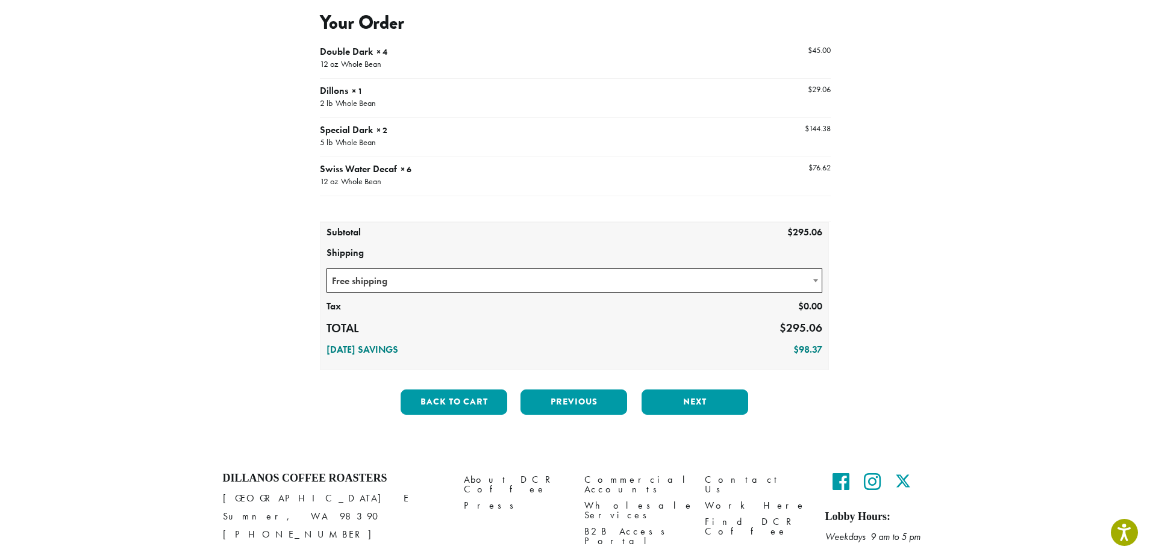
scroll to position [181, 0]
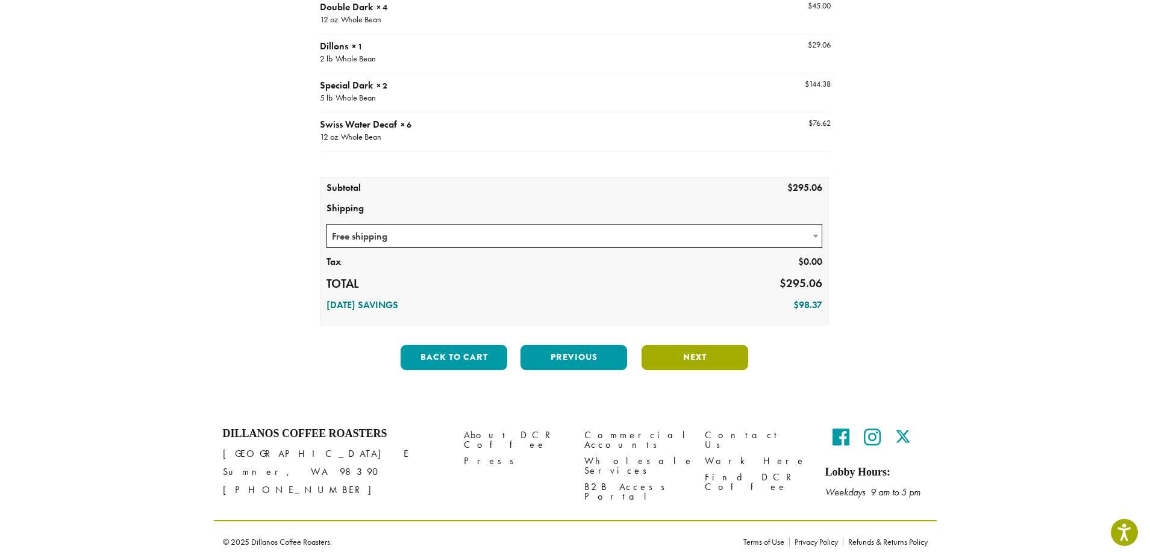
click at [691, 357] on button "Next" at bounding box center [695, 357] width 107 height 25
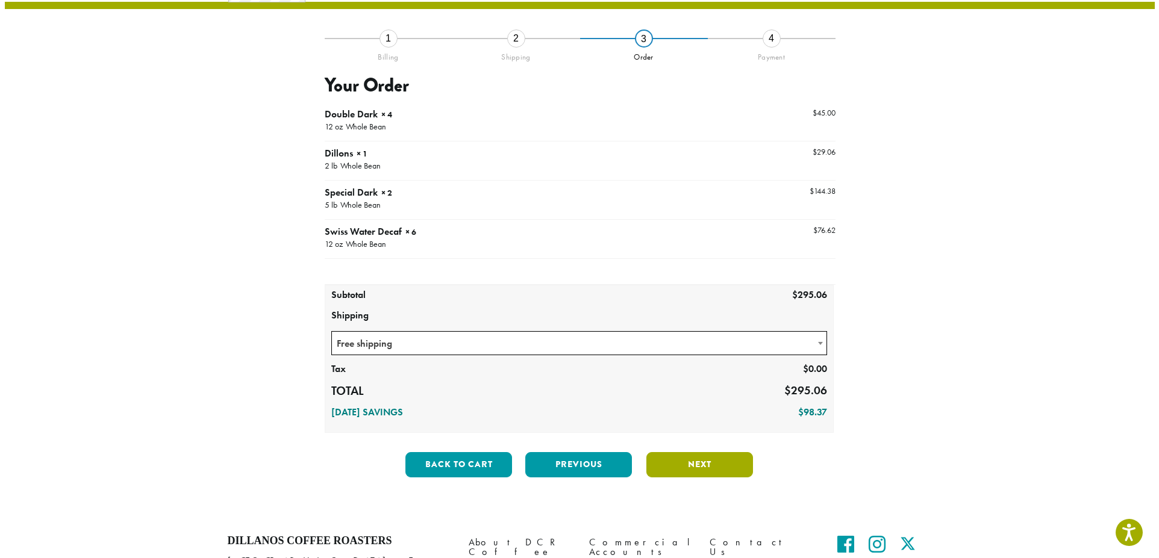
scroll to position [69, 0]
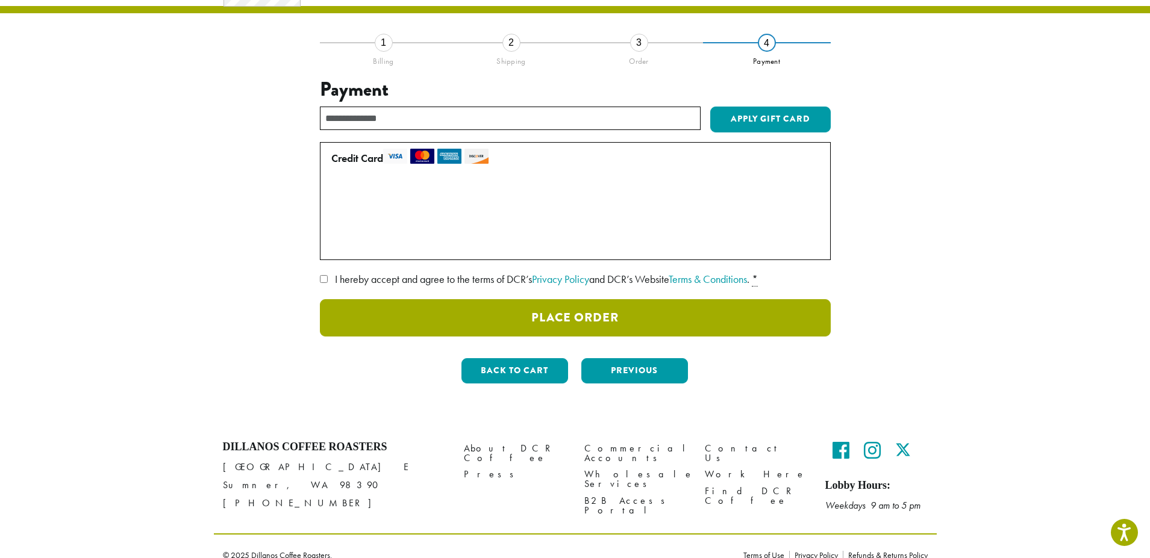
click at [701, 321] on button "Place Order" at bounding box center [575, 317] width 511 height 37
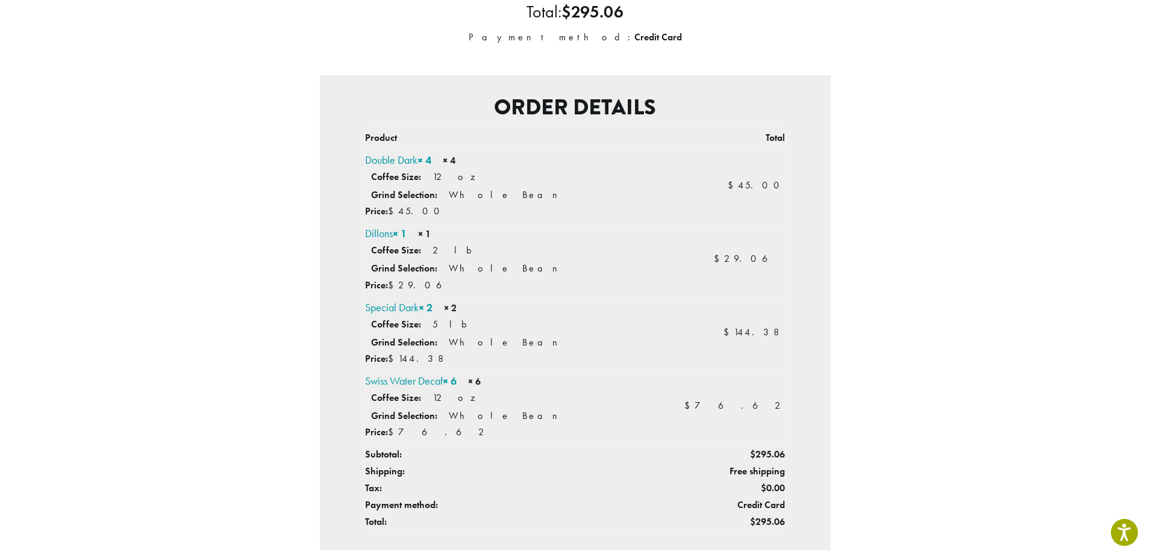
scroll to position [241, 0]
